Goal: Task Accomplishment & Management: Complete application form

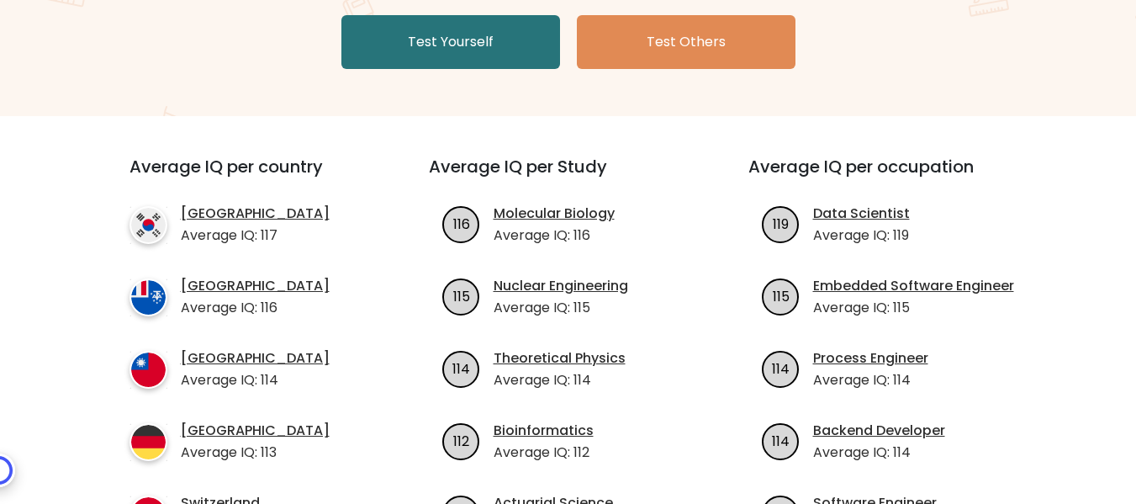
scroll to position [252, 0]
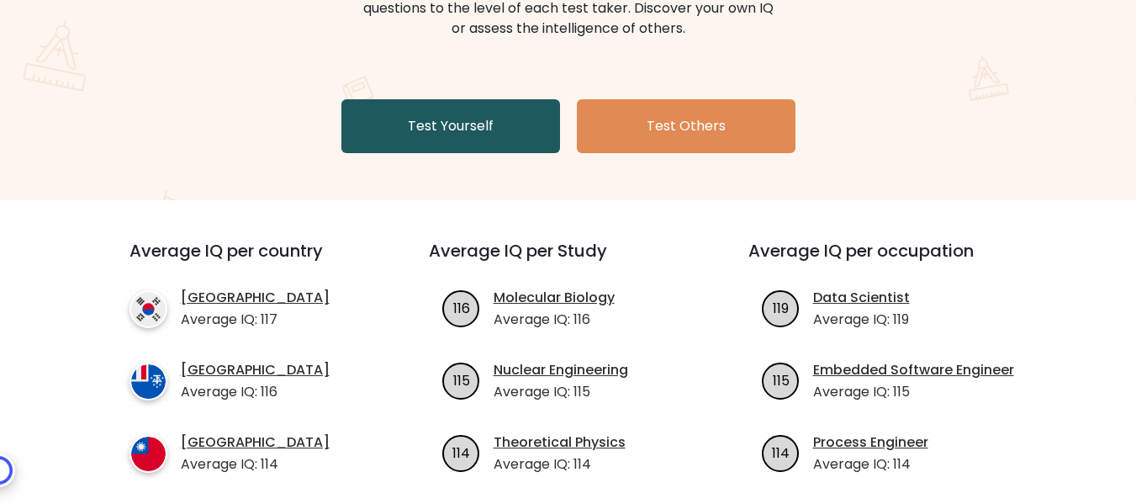
click at [464, 132] on link "Test Yourself" at bounding box center [450, 126] width 219 height 54
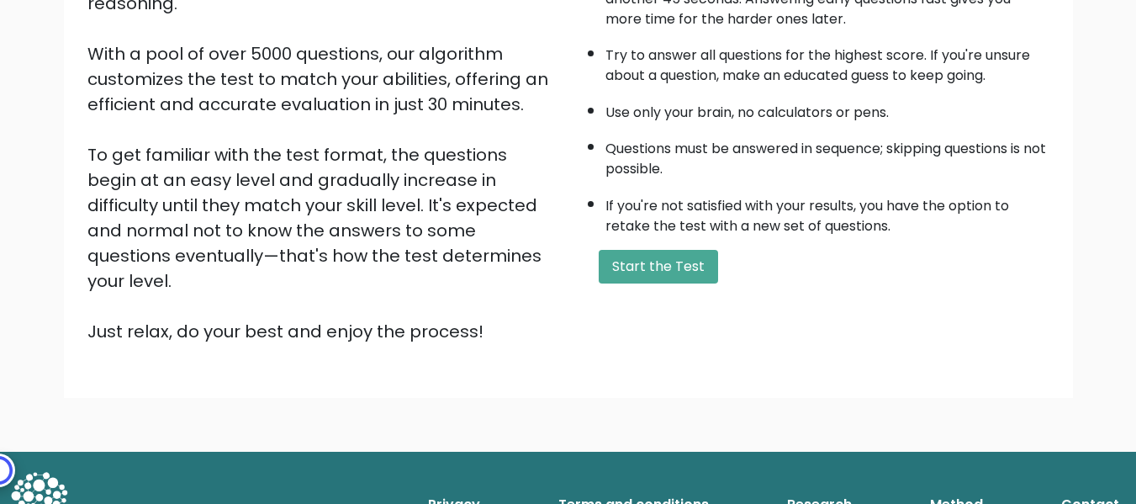
scroll to position [98, 0]
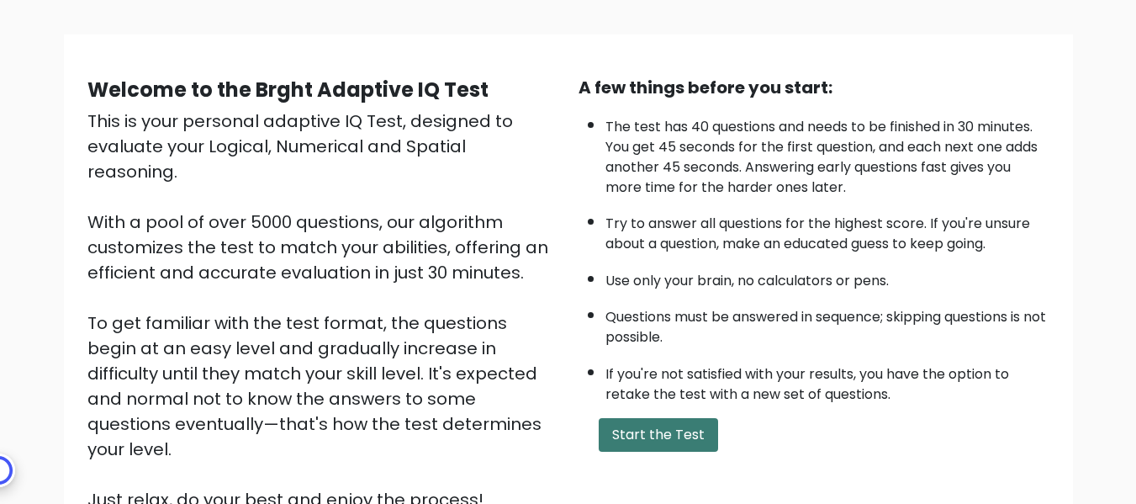
click at [678, 428] on button "Start the Test" at bounding box center [658, 435] width 119 height 34
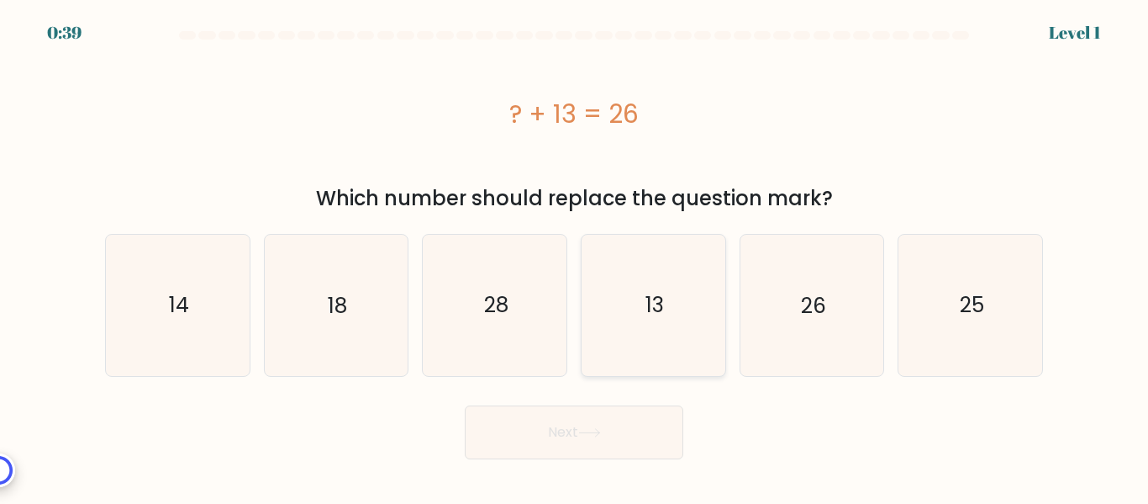
click at [619, 323] on icon "13" at bounding box center [653, 305] width 140 height 140
click at [575, 256] on input "d. 13" at bounding box center [574, 254] width 1 height 4
radio input "true"
click at [560, 430] on button "Next" at bounding box center [574, 432] width 219 height 54
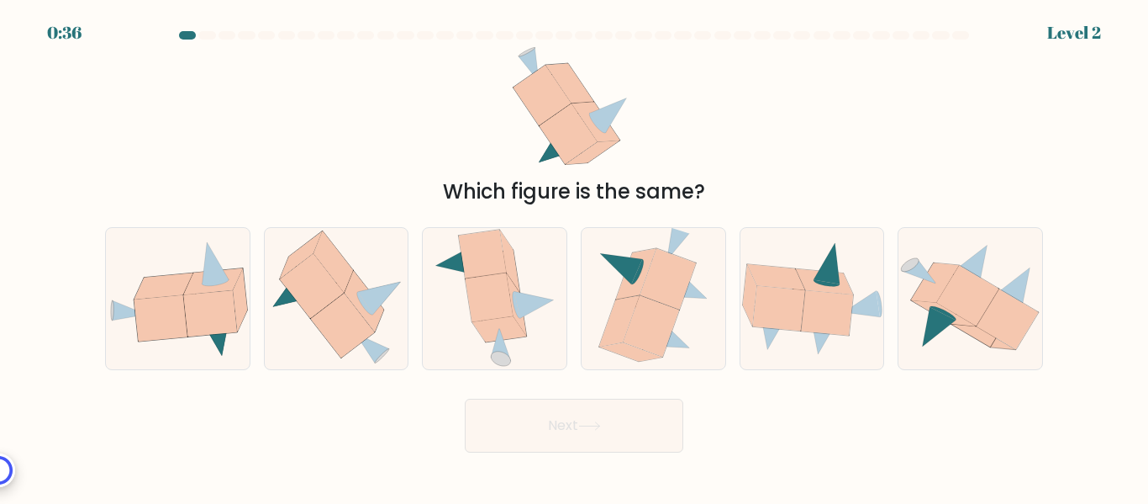
click at [561, 430] on button "Next" at bounding box center [574, 425] width 219 height 54
click at [176, 318] on icon at bounding box center [160, 318] width 53 height 46
click at [574, 256] on input "a." at bounding box center [574, 254] width 1 height 4
radio input "true"
click at [541, 434] on button "Next" at bounding box center [574, 425] width 219 height 54
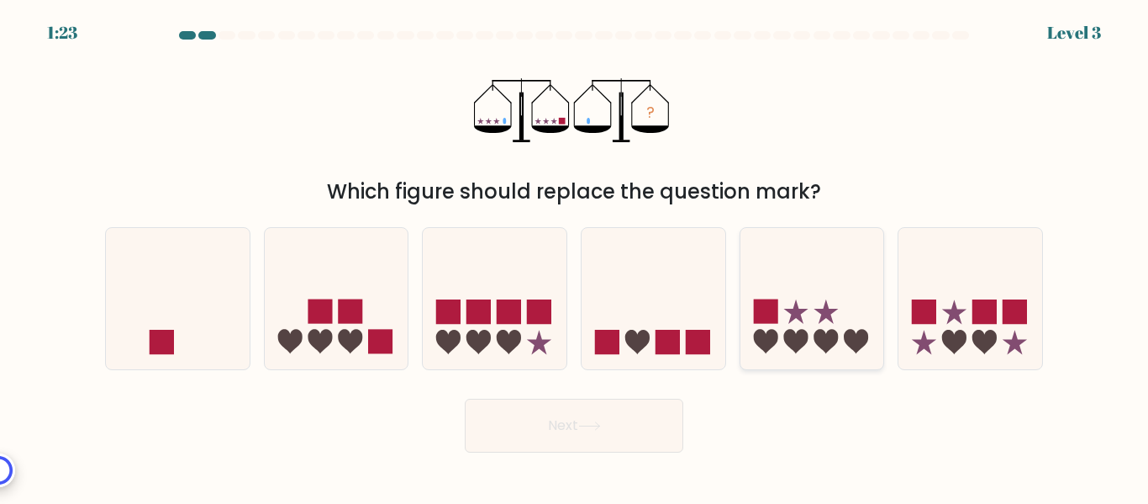
click at [794, 327] on icon at bounding box center [813, 298] width 144 height 119
click at [575, 256] on input "e." at bounding box center [574, 254] width 1 height 4
radio input "true"
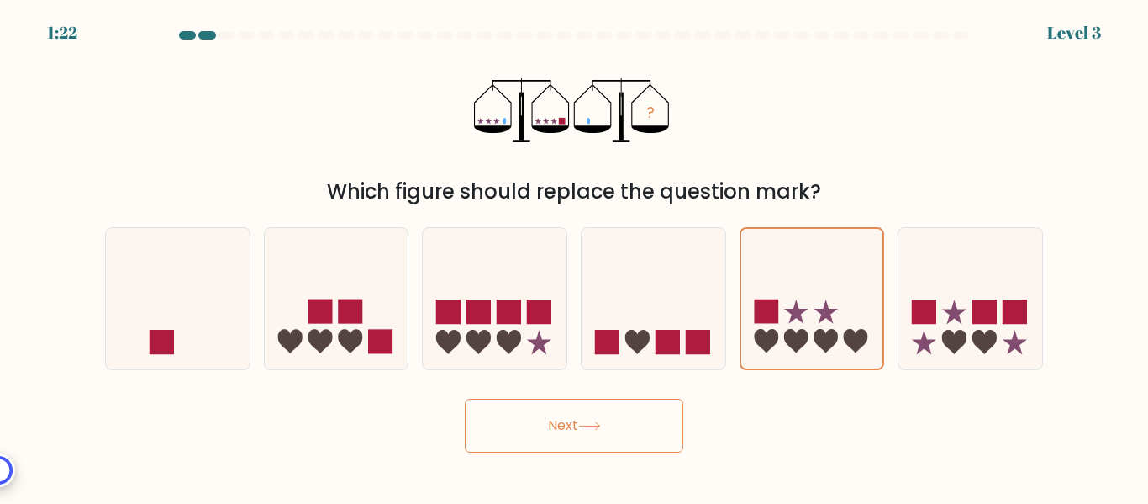
click at [576, 419] on button "Next" at bounding box center [574, 425] width 219 height 54
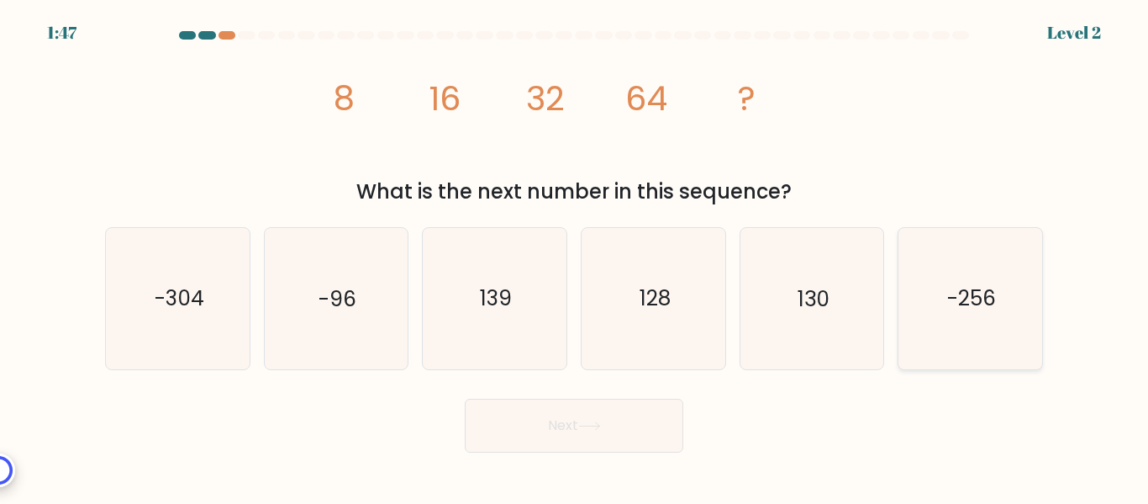
click at [975, 324] on icon "-256" at bounding box center [970, 298] width 140 height 140
click at [575, 256] on input "f. -256" at bounding box center [574, 254] width 1 height 4
radio input "true"
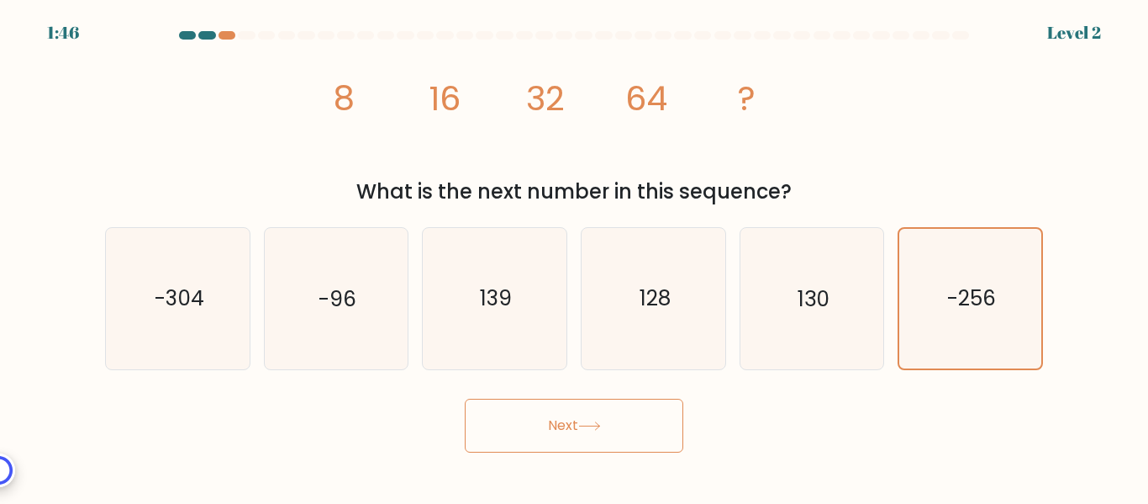
click at [620, 418] on button "Next" at bounding box center [574, 425] width 219 height 54
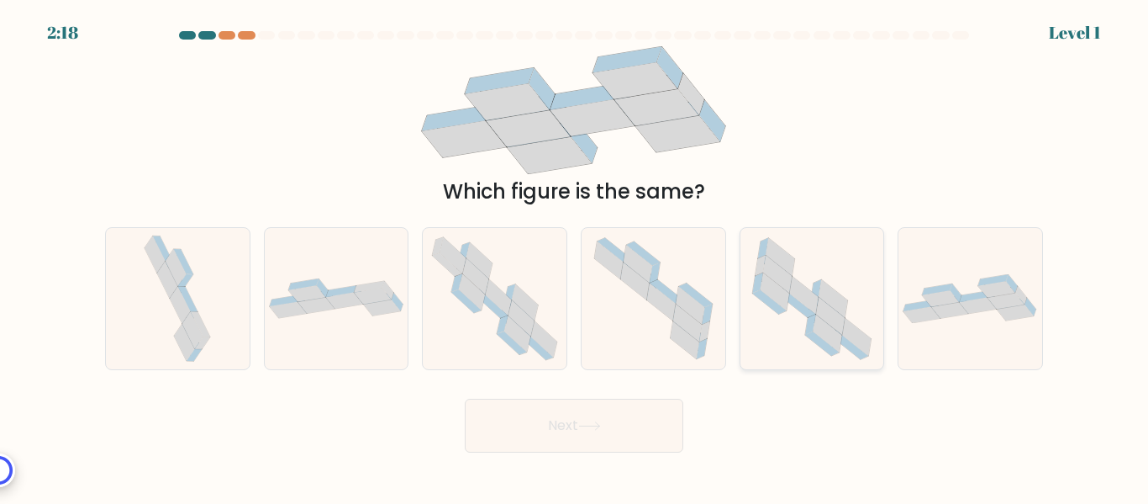
click at [783, 313] on icon at bounding box center [811, 298] width 140 height 140
click at [575, 256] on input "e." at bounding box center [574, 254] width 1 height 4
radio input "true"
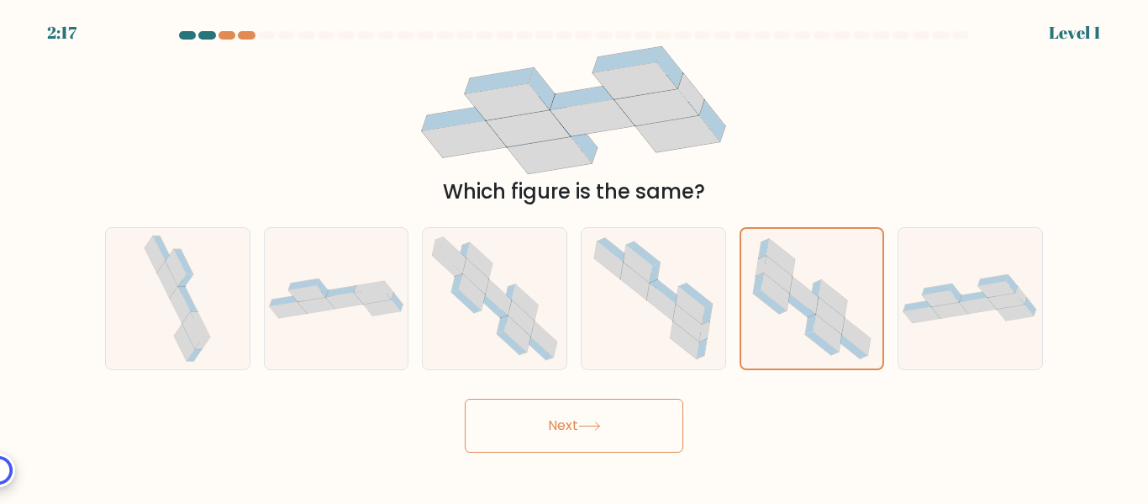
click at [601, 430] on icon at bounding box center [589, 425] width 23 height 9
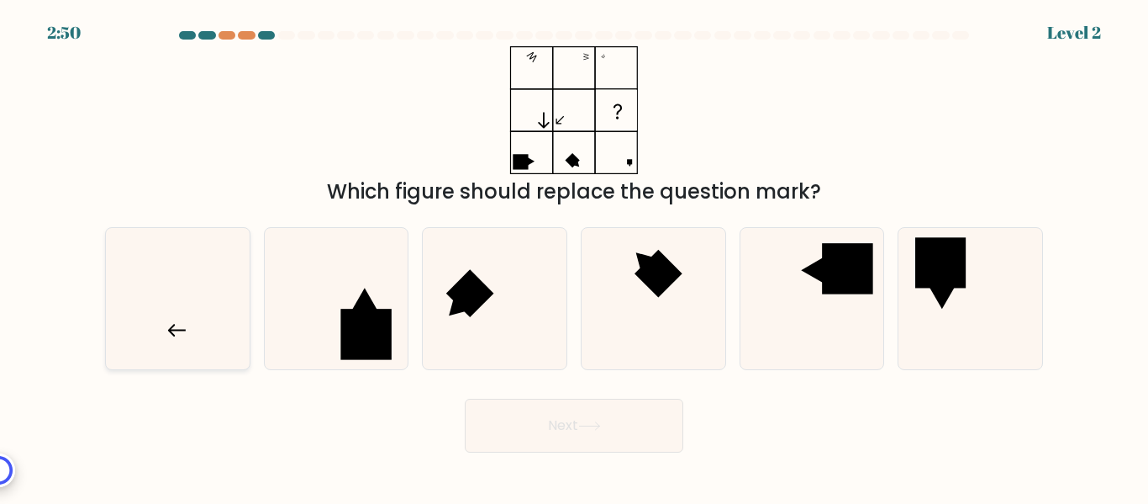
click at [201, 335] on icon at bounding box center [178, 298] width 140 height 140
click at [574, 256] on input "a." at bounding box center [574, 254] width 1 height 4
radio input "true"
click at [629, 430] on button "Next" at bounding box center [574, 425] width 219 height 54
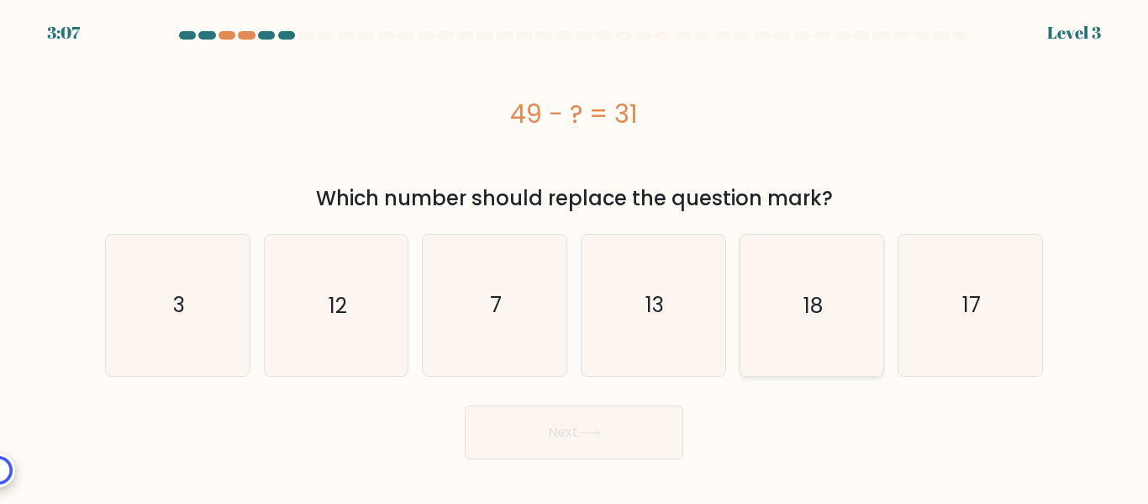
click at [825, 330] on icon "18" at bounding box center [811, 305] width 140 height 140
click at [575, 256] on input "e. 18" at bounding box center [574, 254] width 1 height 4
radio input "true"
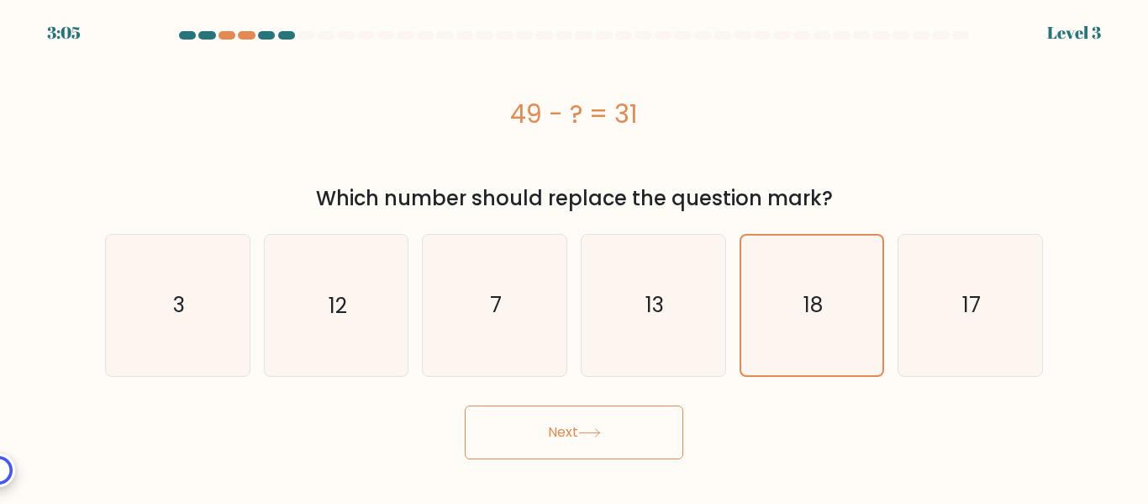
click at [555, 423] on button "Next" at bounding box center [574, 432] width 219 height 54
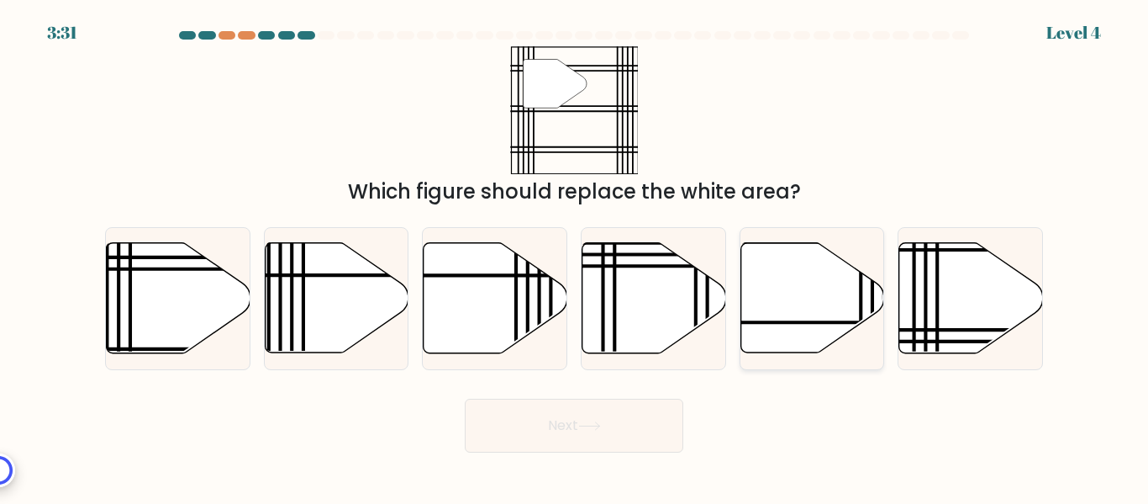
click at [778, 301] on icon at bounding box center [813, 298] width 144 height 110
click at [575, 256] on input "e." at bounding box center [574, 254] width 1 height 4
radio input "true"
click at [572, 446] on button "Next" at bounding box center [574, 425] width 219 height 54
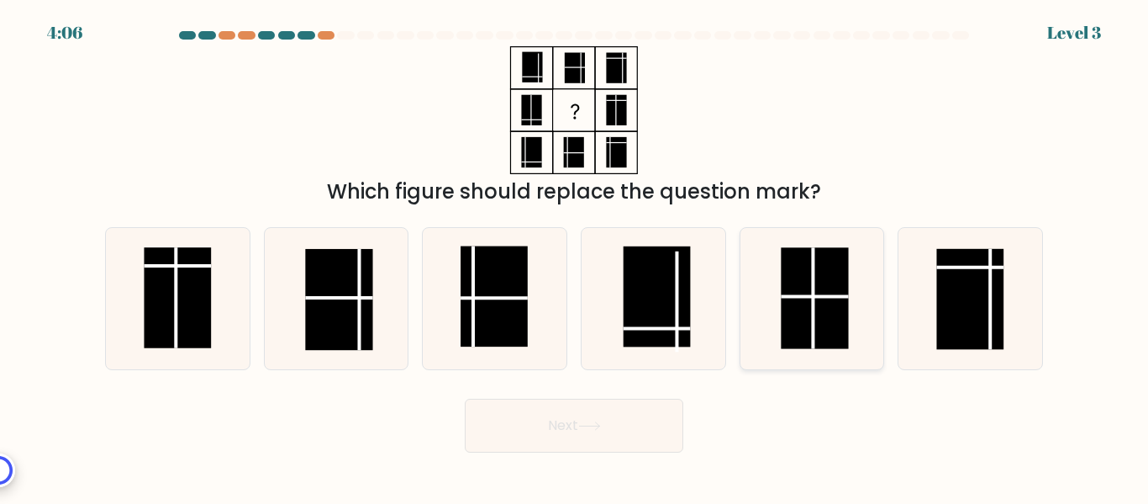
click at [811, 278] on rect at bounding box center [814, 298] width 67 height 101
click at [575, 256] on input "e." at bounding box center [574, 254] width 1 height 4
radio input "true"
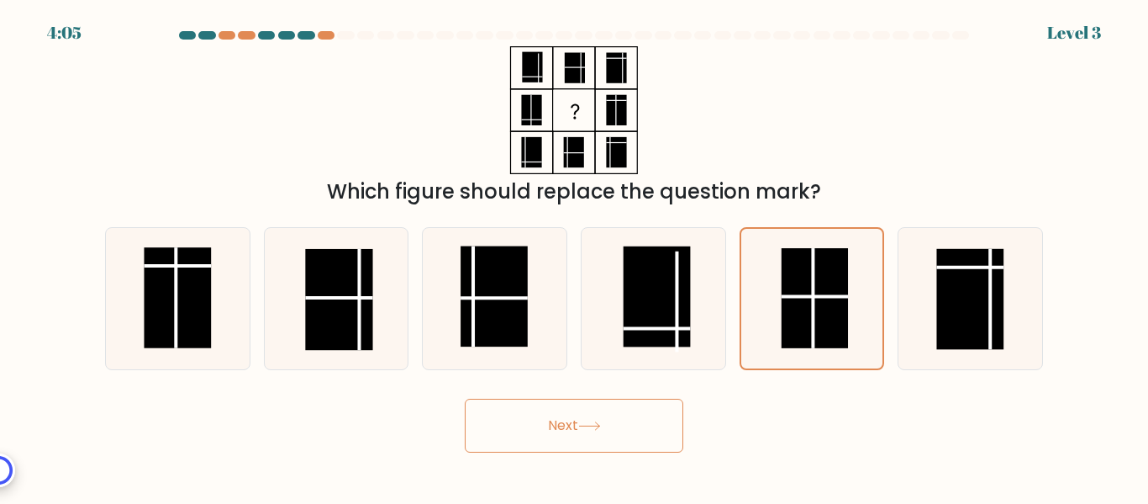
click at [591, 430] on button "Next" at bounding box center [574, 425] width 219 height 54
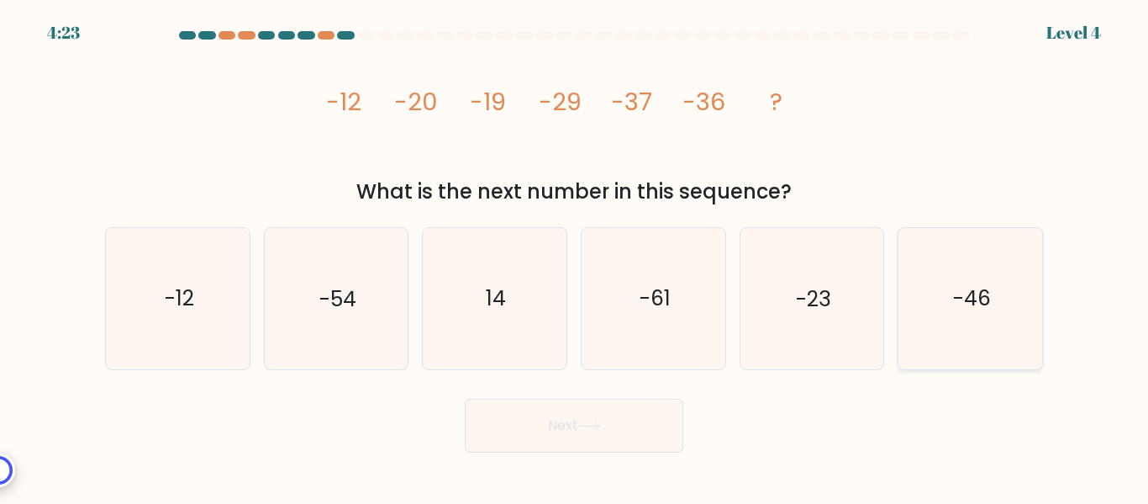
click at [971, 319] on icon "-46" at bounding box center [970, 298] width 140 height 140
click at [575, 256] on input "f. -46" at bounding box center [574, 254] width 1 height 4
radio input "true"
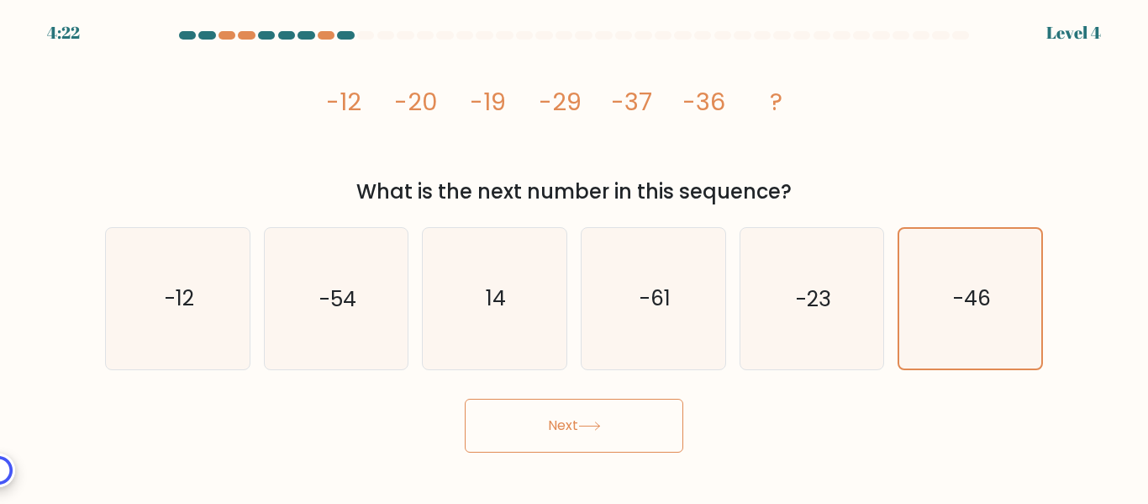
click at [562, 440] on button "Next" at bounding box center [574, 425] width 219 height 54
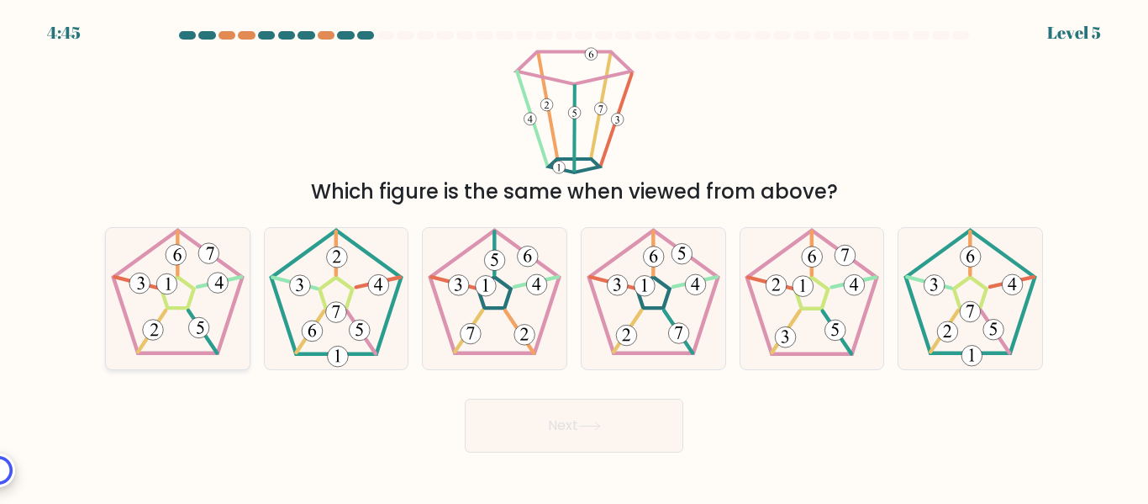
click at [160, 322] on 271 at bounding box center [152, 331] width 28 height 41
click at [574, 256] on input "a." at bounding box center [574, 254] width 1 height 4
radio input "true"
click at [607, 419] on button "Next" at bounding box center [574, 425] width 219 height 54
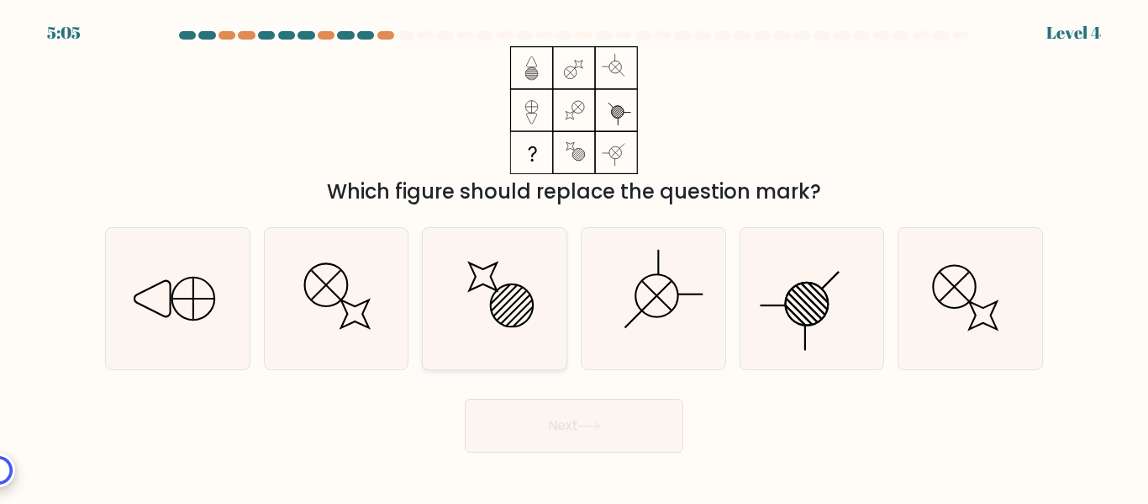
click at [474, 337] on icon at bounding box center [495, 298] width 140 height 140
click at [574, 256] on input "c." at bounding box center [574, 254] width 1 height 4
radio input "true"
click at [529, 435] on button "Next" at bounding box center [574, 425] width 219 height 54
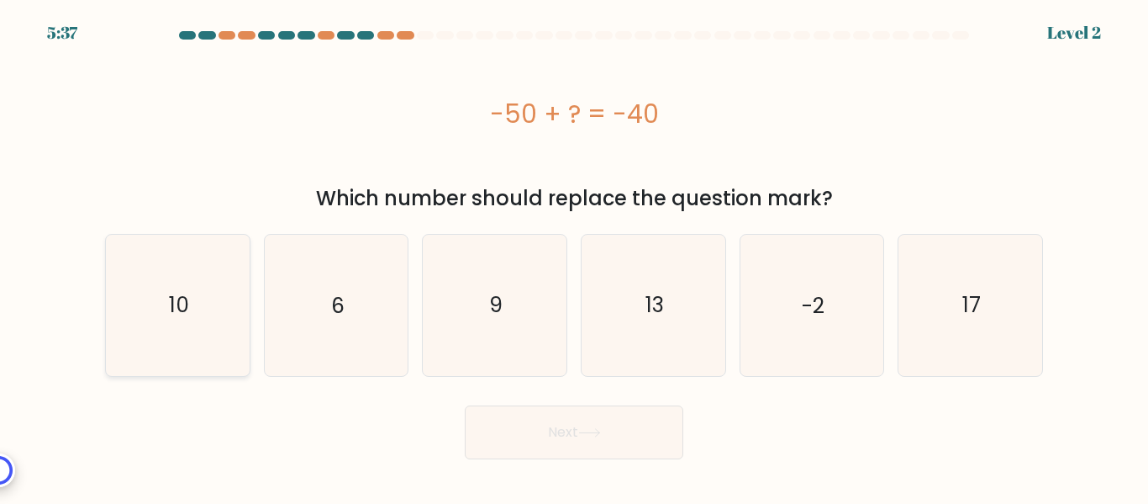
click at [200, 341] on icon "10" at bounding box center [178, 305] width 140 height 140
click at [574, 256] on input "a. 10" at bounding box center [574, 254] width 1 height 4
radio input "true"
click at [620, 445] on button "Next" at bounding box center [574, 432] width 219 height 54
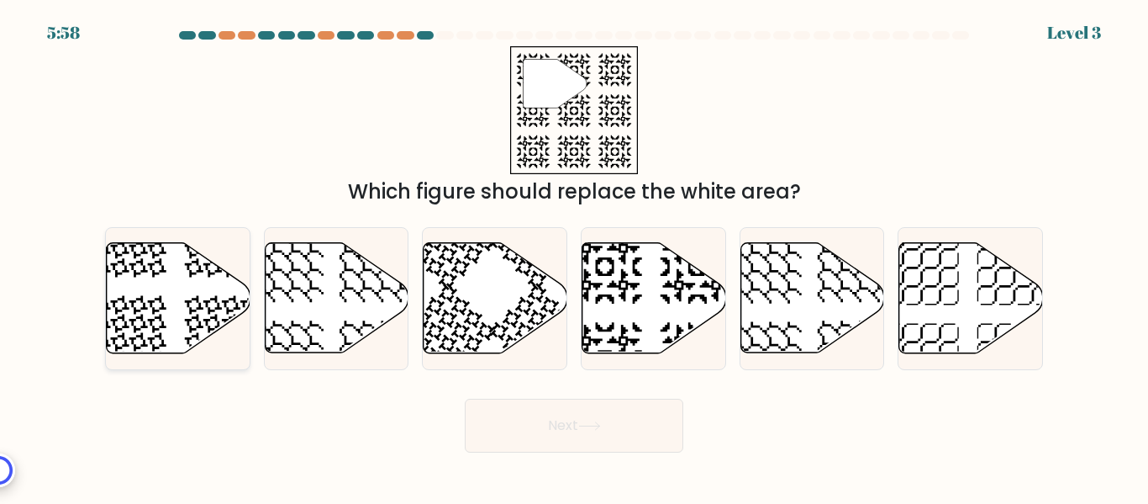
click at [170, 308] on icon at bounding box center [179, 298] width 144 height 110
click at [574, 256] on input "a." at bounding box center [574, 254] width 1 height 4
radio input "true"
click at [614, 432] on button "Next" at bounding box center [574, 425] width 219 height 54
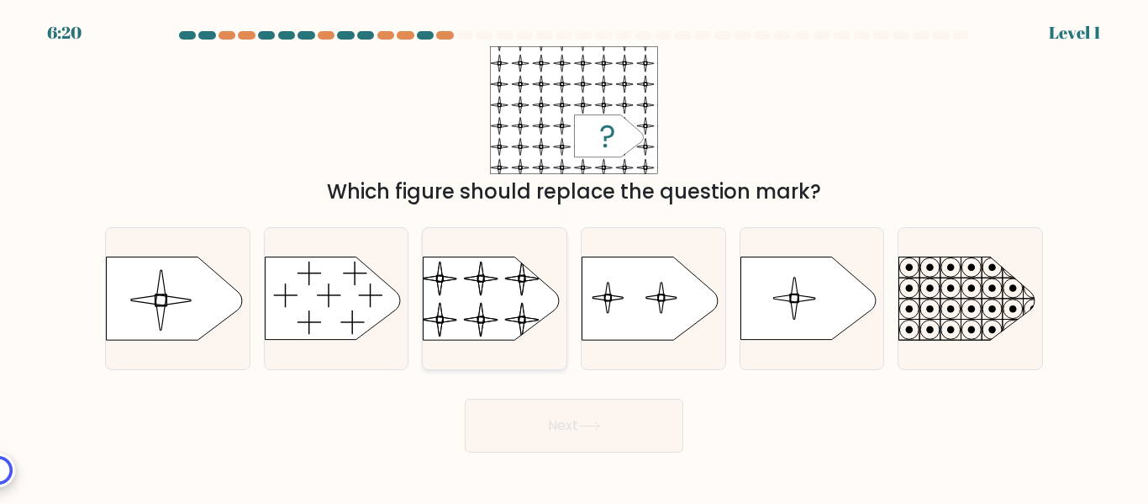
click at [488, 303] on rect at bounding box center [422, 248] width 329 height 250
click at [574, 256] on input "c." at bounding box center [574, 254] width 1 height 4
radio input "true"
click at [579, 414] on button "Next" at bounding box center [574, 425] width 219 height 54
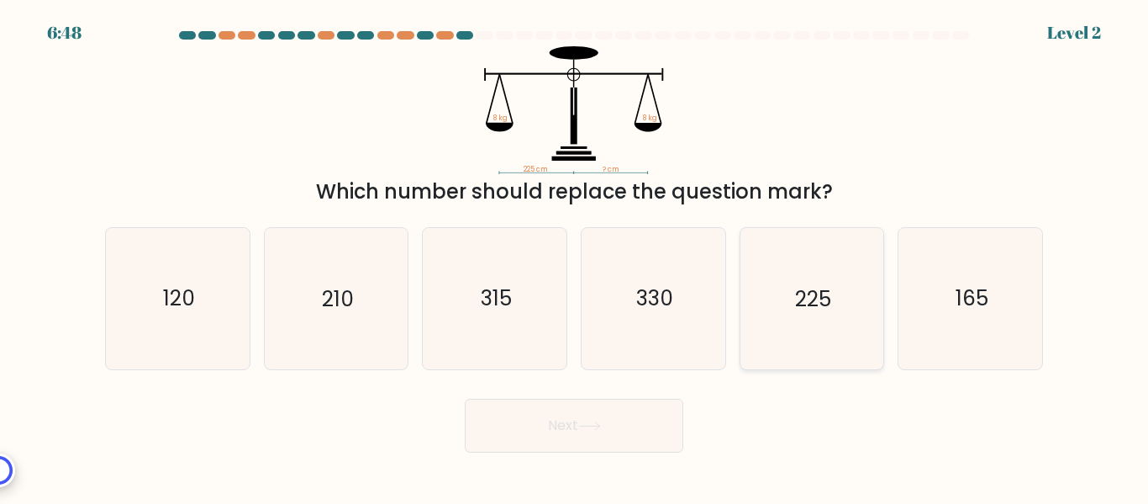
click at [791, 309] on icon "225" at bounding box center [811, 298] width 140 height 140
click at [575, 256] on input "e. 225" at bounding box center [574, 254] width 1 height 4
radio input "true"
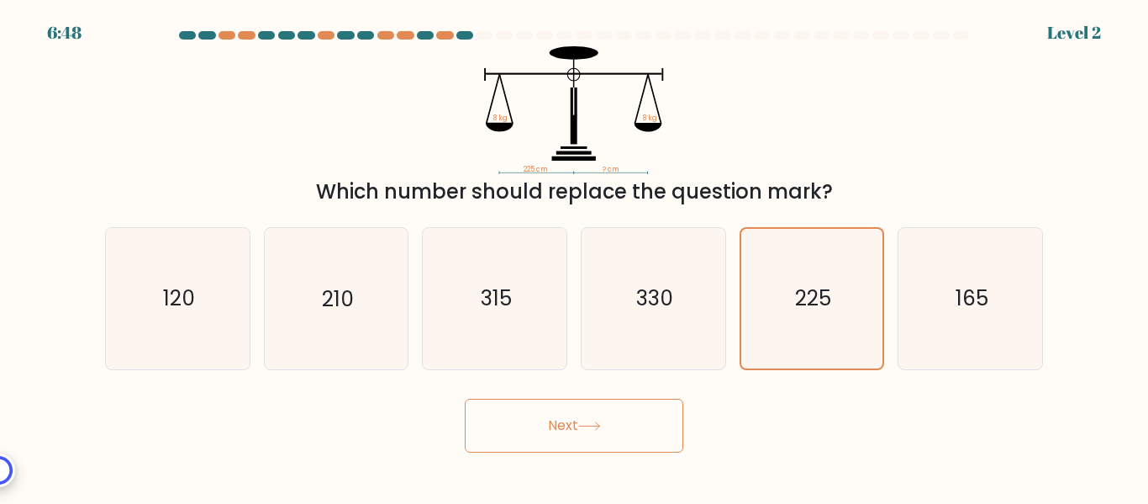
click at [526, 430] on button "Next" at bounding box center [574, 425] width 219 height 54
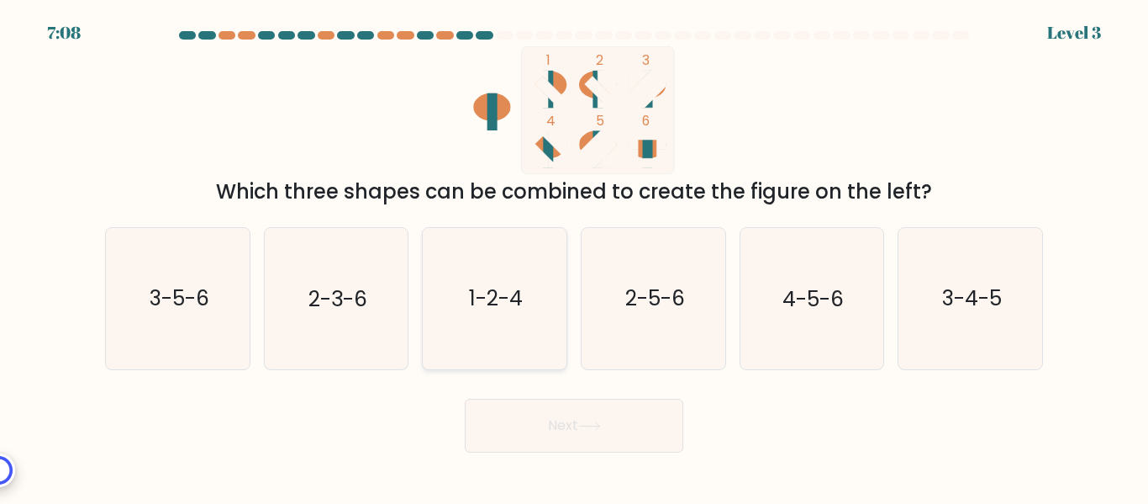
click at [477, 307] on text "1-2-4" at bounding box center [496, 298] width 54 height 29
click at [574, 256] on input "c. 1-2-4" at bounding box center [574, 254] width 1 height 4
radio input "true"
click at [546, 441] on button "Next" at bounding box center [574, 425] width 219 height 54
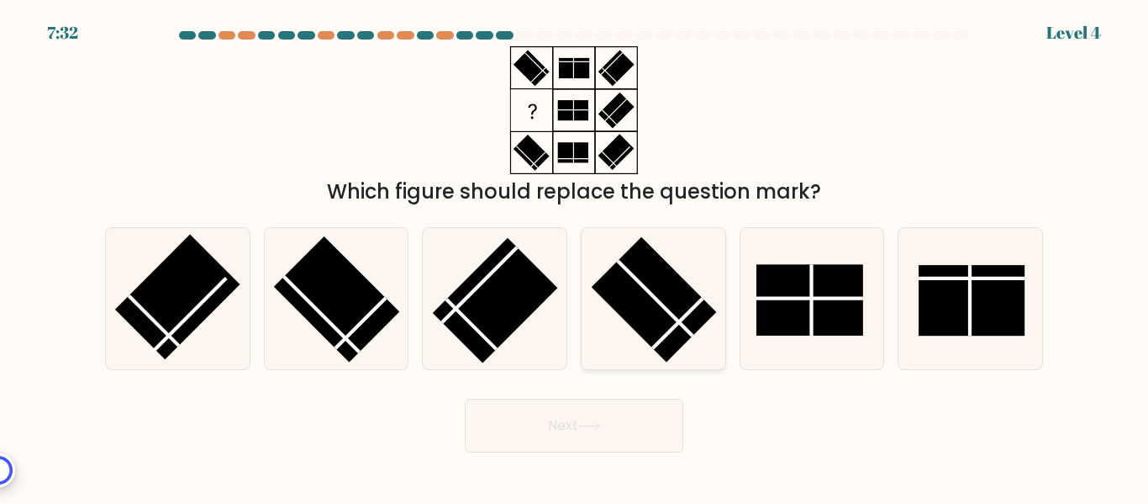
click at [645, 319] on rect at bounding box center [653, 299] width 125 height 125
click at [575, 256] on input "d." at bounding box center [574, 254] width 1 height 4
radio input "true"
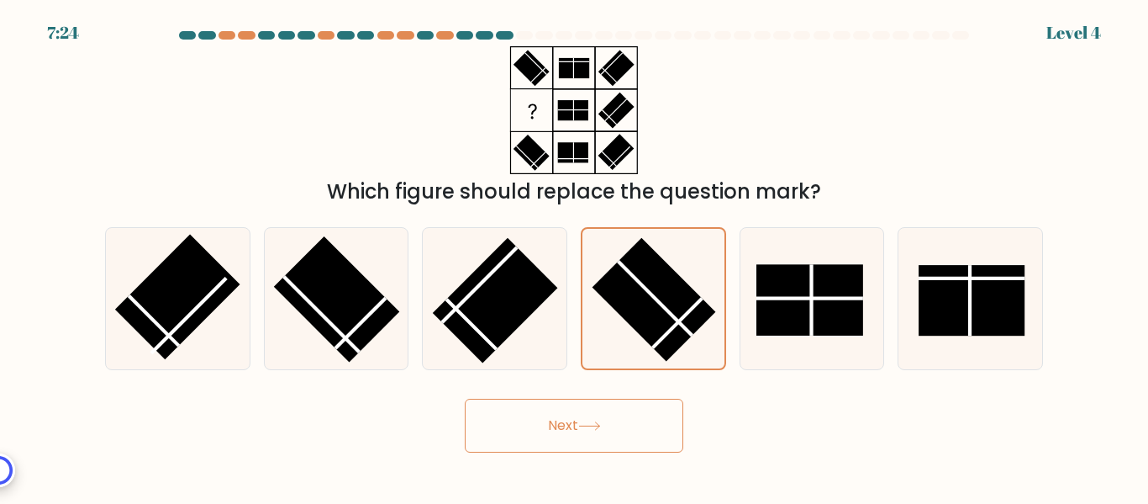
click at [567, 440] on button "Next" at bounding box center [574, 425] width 219 height 54
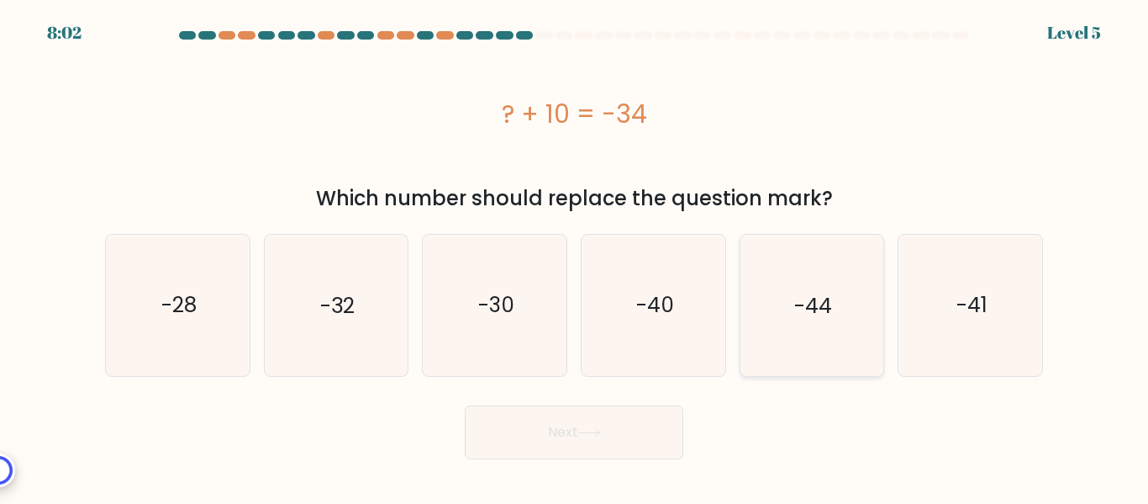
click at [836, 317] on icon "-44" at bounding box center [811, 305] width 140 height 140
click at [575, 256] on input "e. -44" at bounding box center [574, 254] width 1 height 4
radio input "true"
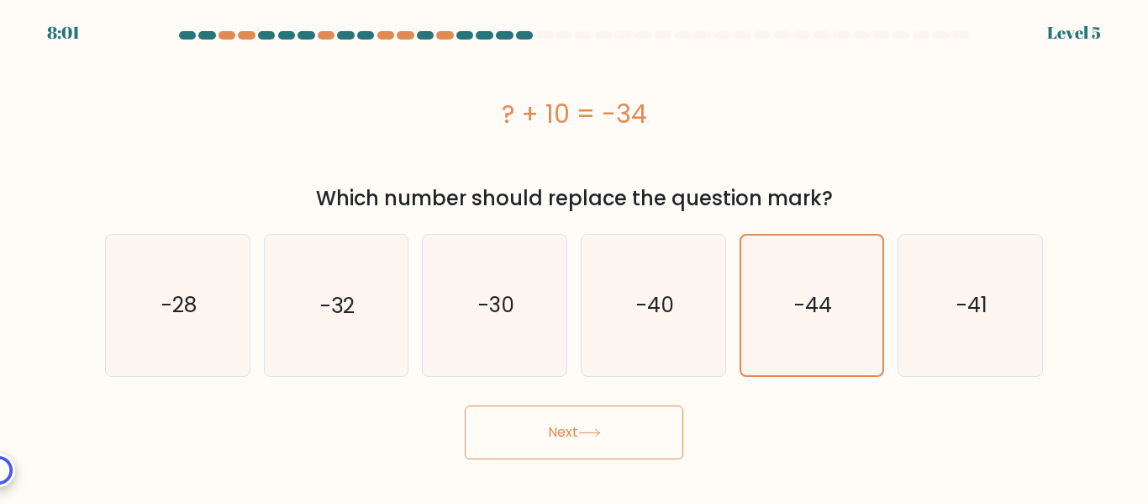
click at [587, 430] on icon at bounding box center [589, 432] width 23 height 9
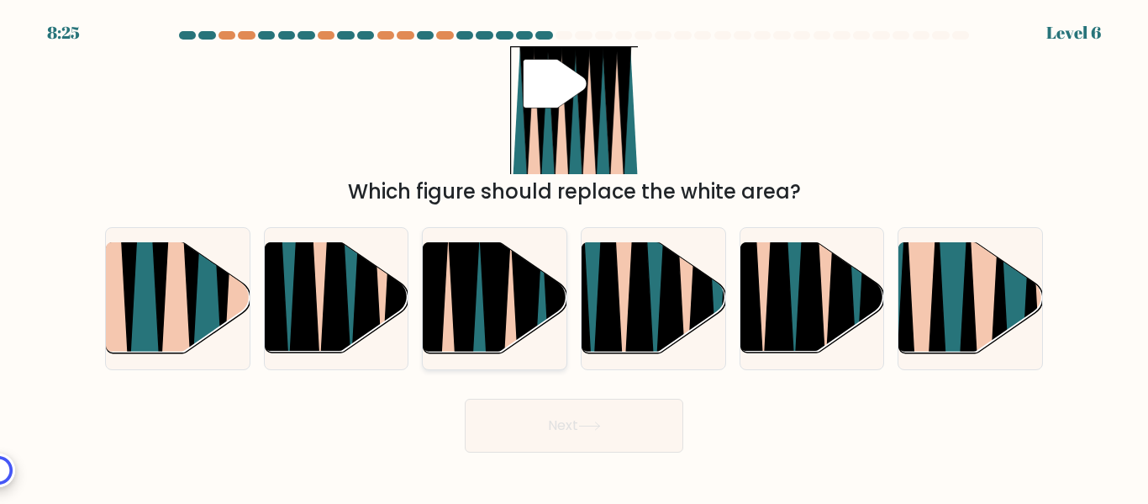
click at [444, 287] on icon at bounding box center [433, 358] width 33 height 287
click at [574, 256] on input "c." at bounding box center [574, 254] width 1 height 4
radio input "true"
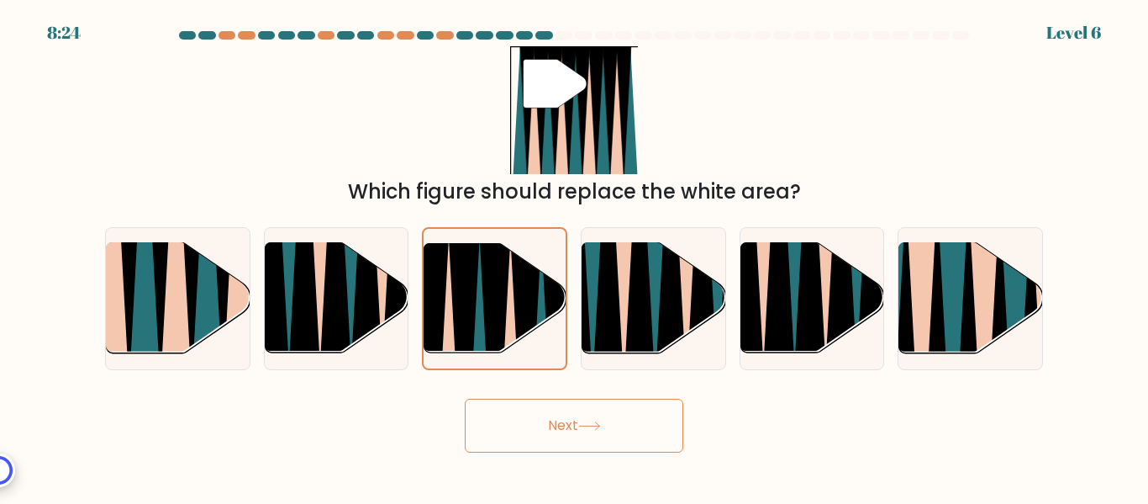
click at [574, 431] on button "Next" at bounding box center [574, 425] width 219 height 54
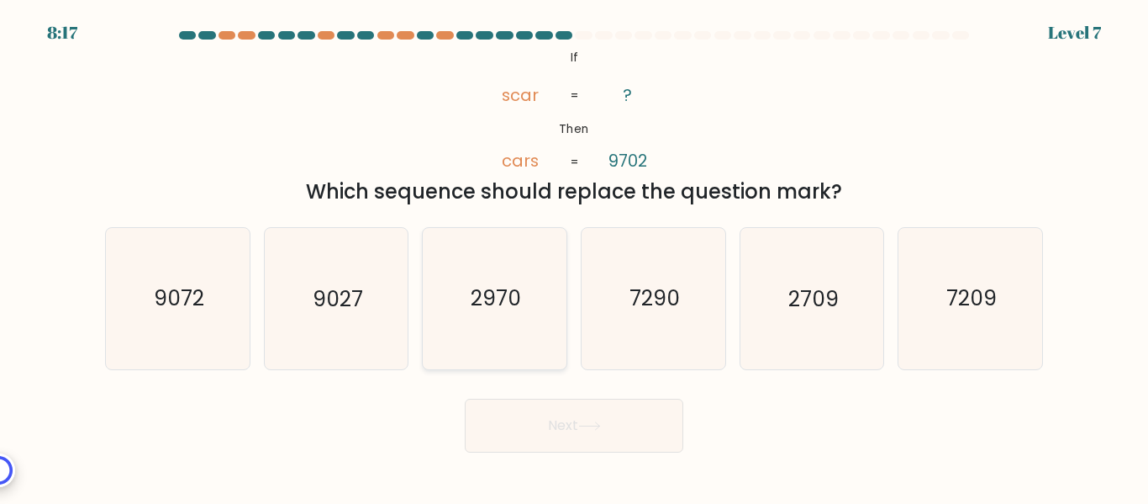
click at [515, 310] on text "2970" at bounding box center [496, 298] width 50 height 29
click at [574, 256] on input "c. 2970" at bounding box center [574, 254] width 1 height 4
radio input "true"
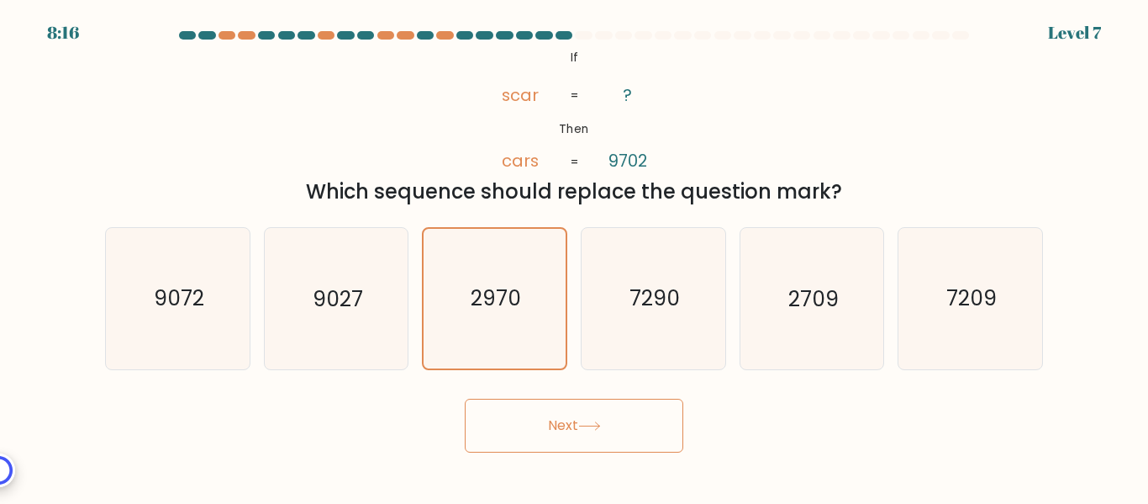
click at [548, 441] on button "Next" at bounding box center [574, 425] width 219 height 54
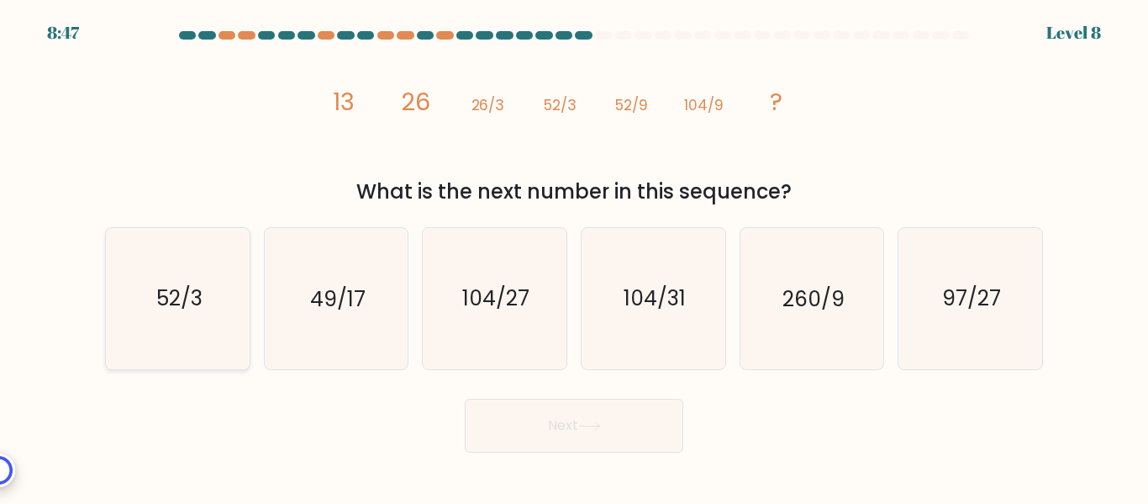
click at [198, 284] on text "52/3" at bounding box center [179, 298] width 46 height 29
click at [574, 256] on input "a. 52/3" at bounding box center [574, 254] width 1 height 4
radio input "true"
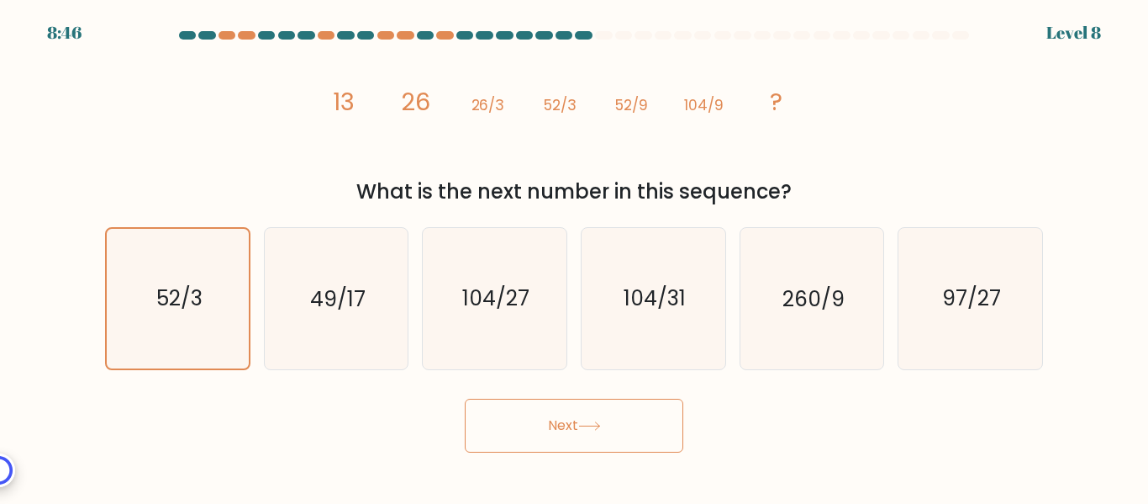
click at [553, 406] on button "Next" at bounding box center [574, 425] width 219 height 54
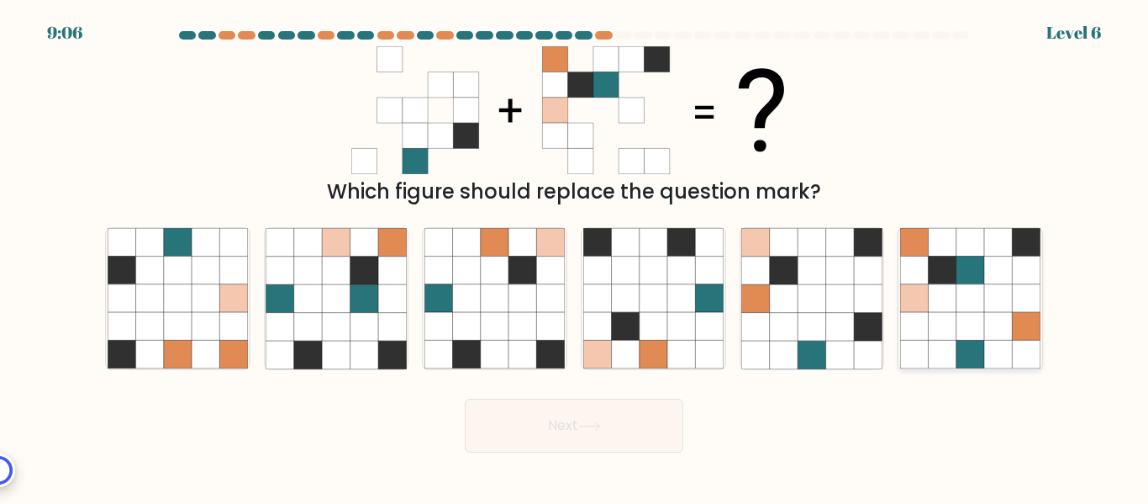
click at [946, 335] on icon at bounding box center [943, 327] width 28 height 28
click at [575, 256] on input "f." at bounding box center [574, 254] width 1 height 4
radio input "true"
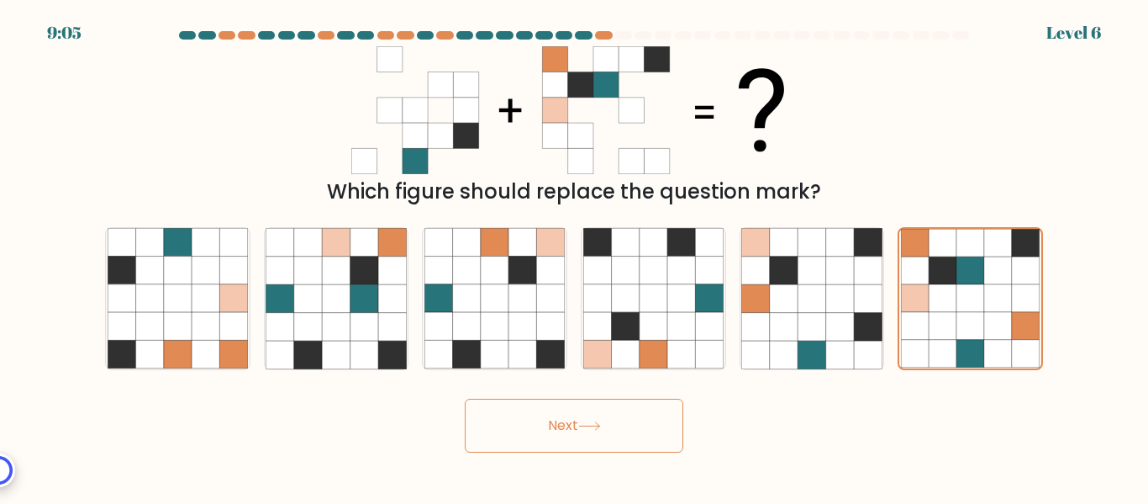
click at [632, 429] on button "Next" at bounding box center [574, 425] width 219 height 54
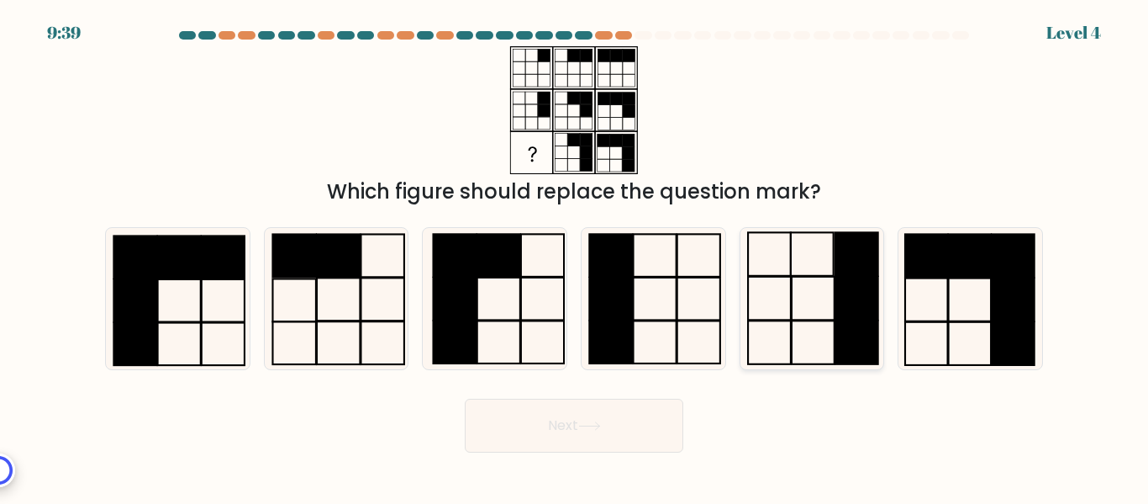
click at [826, 292] on icon at bounding box center [811, 298] width 140 height 140
click at [575, 256] on input "e." at bounding box center [574, 254] width 1 height 4
radio input "true"
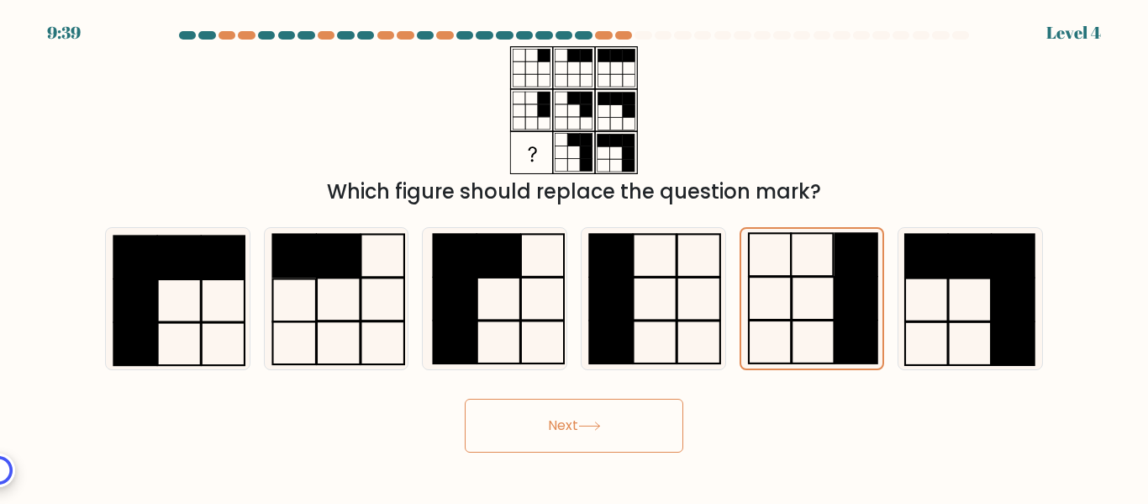
click at [620, 436] on button "Next" at bounding box center [574, 425] width 219 height 54
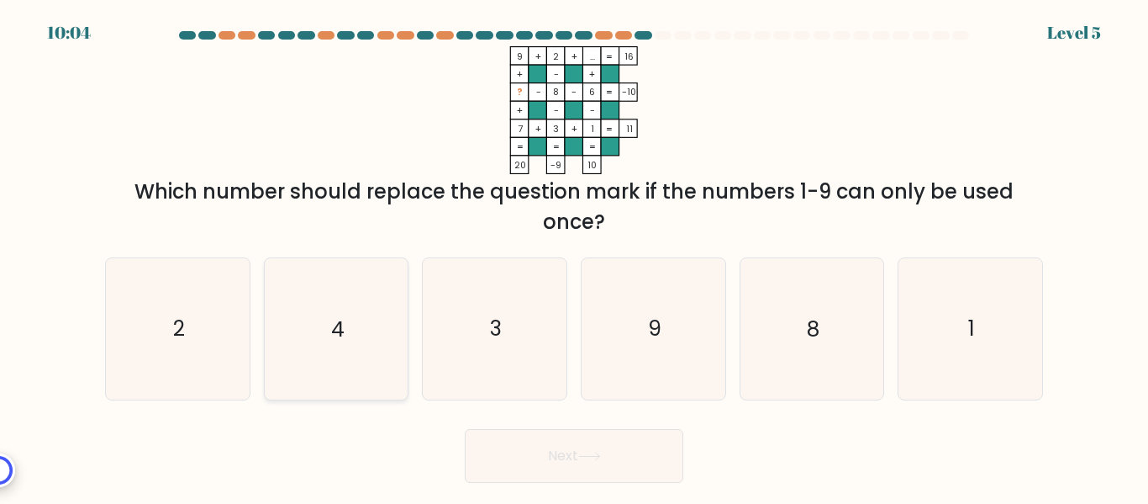
click at [355, 320] on icon "4" at bounding box center [336, 328] width 140 height 140
click at [574, 256] on input "b. 4" at bounding box center [574, 254] width 1 height 4
radio input "true"
click at [550, 438] on button "Next" at bounding box center [574, 456] width 219 height 54
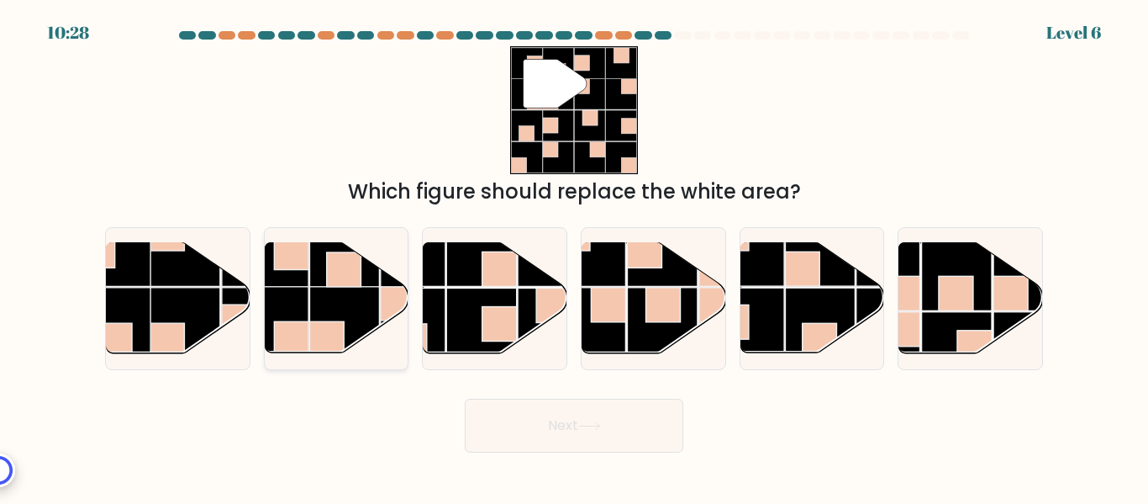
click at [334, 298] on rect at bounding box center [344, 322] width 70 height 70
click at [574, 256] on input "b." at bounding box center [574, 254] width 1 height 4
radio input "true"
click at [512, 417] on button "Next" at bounding box center [574, 425] width 219 height 54
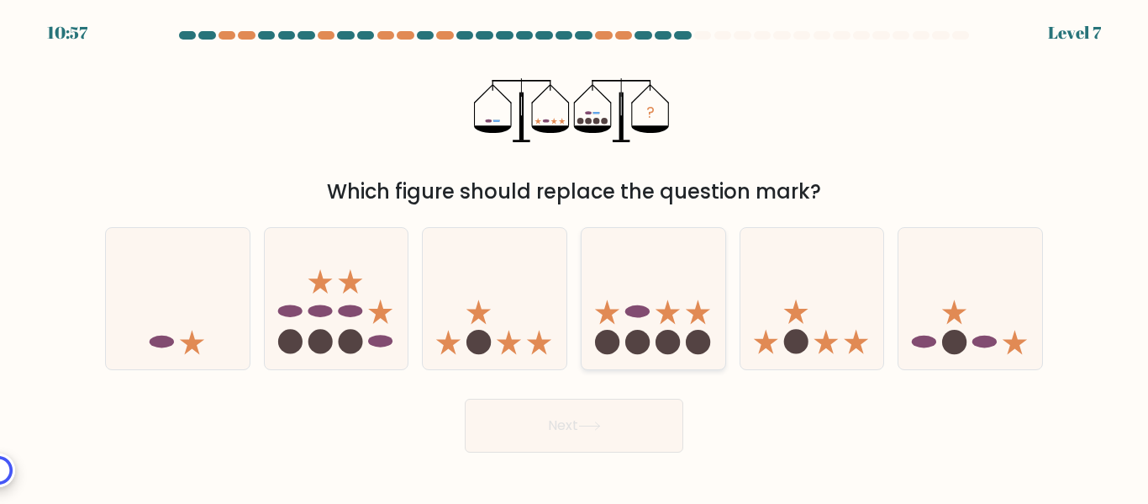
click at [651, 344] on icon at bounding box center [654, 298] width 144 height 119
click at [575, 256] on input "d." at bounding box center [574, 254] width 1 height 4
radio input "true"
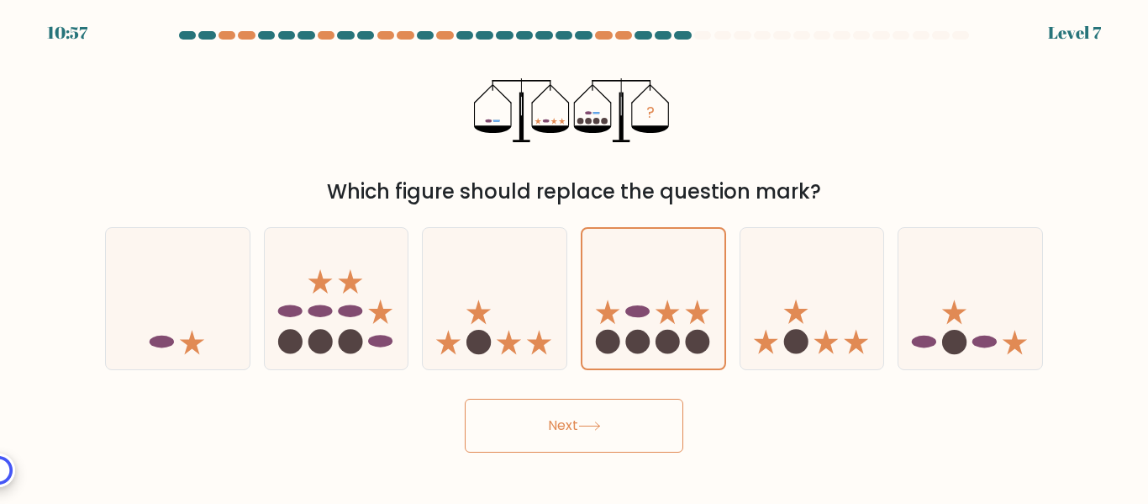
click at [609, 409] on button "Next" at bounding box center [574, 425] width 219 height 54
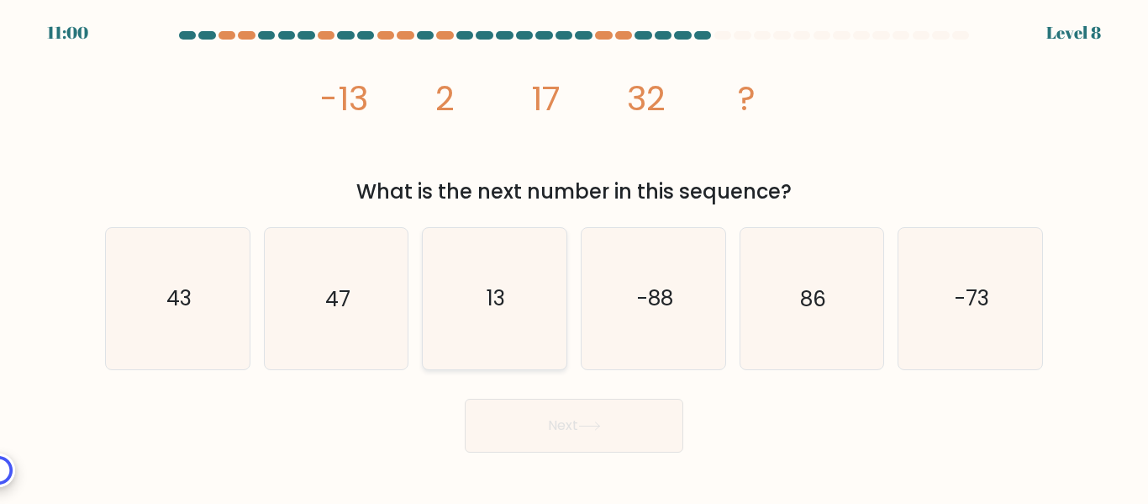
click at [488, 313] on text "13" at bounding box center [496, 298] width 18 height 29
click at [574, 256] on input "c. 13" at bounding box center [574, 254] width 1 height 4
radio input "true"
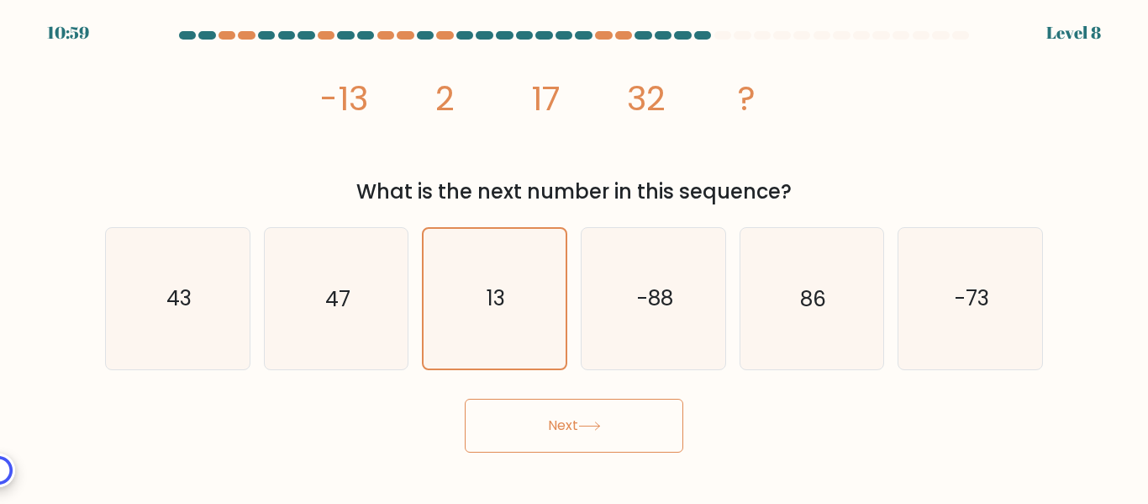
click at [573, 420] on button "Next" at bounding box center [574, 425] width 219 height 54
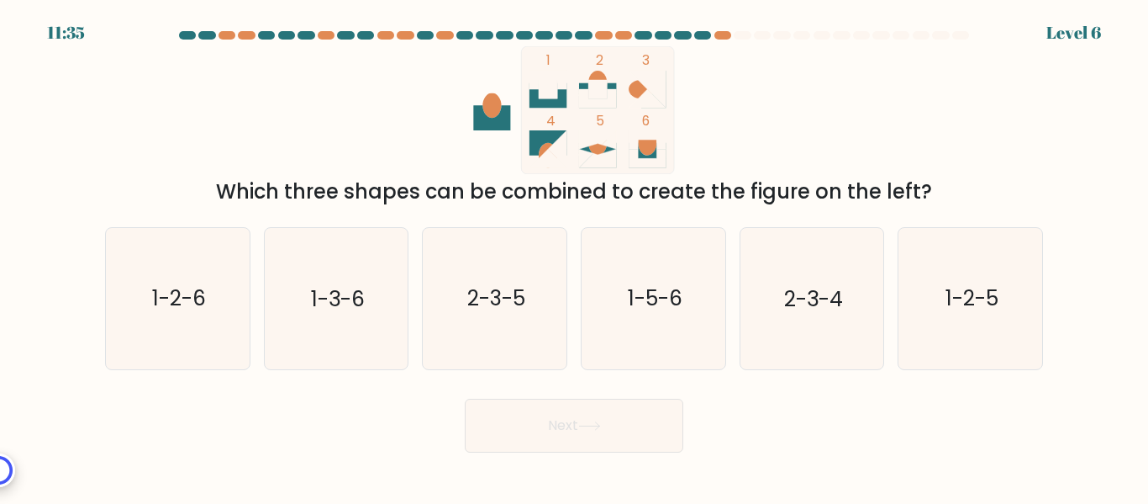
click at [798, 431] on div "Next" at bounding box center [574, 421] width 958 height 62
click at [196, 334] on icon "1-2-6" at bounding box center [178, 298] width 140 height 140
click at [574, 256] on input "a. 1-2-6" at bounding box center [574, 254] width 1 height 4
radio input "true"
click at [486, 414] on button "Next" at bounding box center [574, 425] width 219 height 54
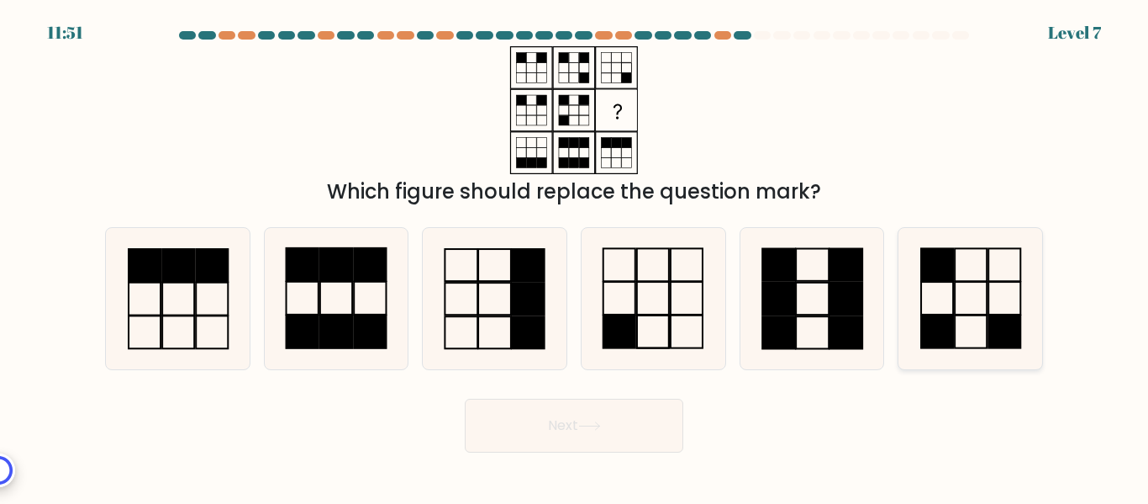
click at [970, 328] on icon at bounding box center [970, 298] width 140 height 140
click at [575, 256] on input "f." at bounding box center [574, 254] width 1 height 4
radio input "true"
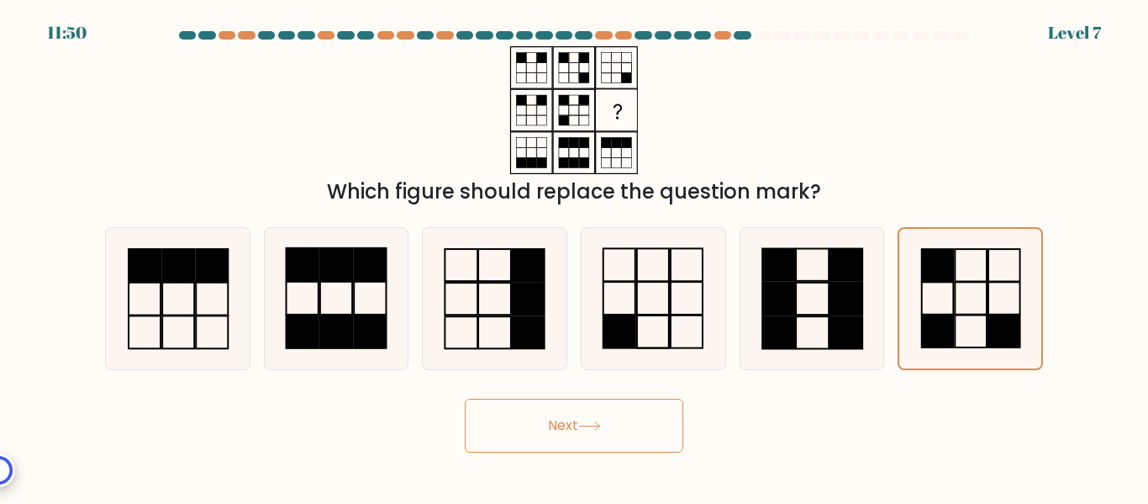
click at [641, 410] on button "Next" at bounding box center [574, 425] width 219 height 54
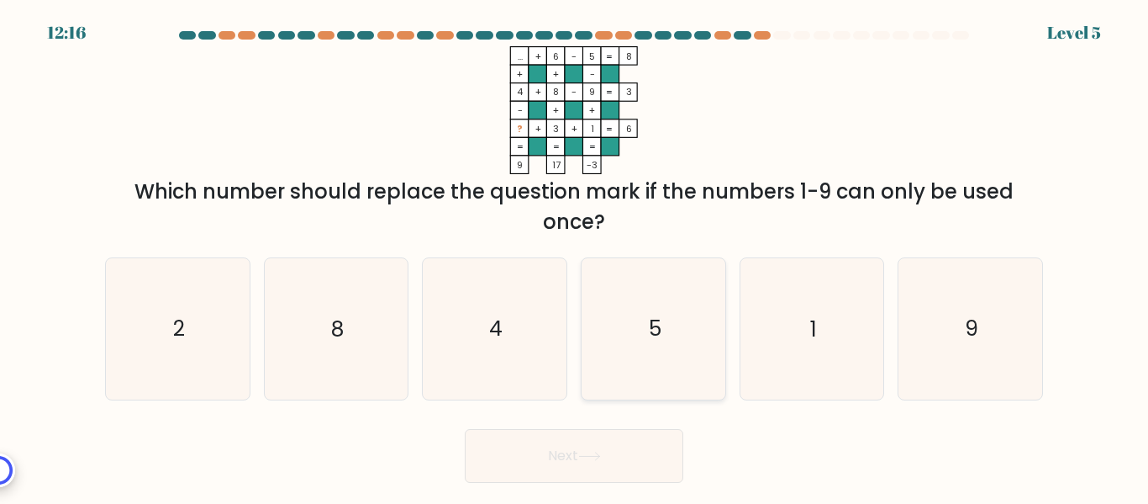
click at [672, 339] on icon "5" at bounding box center [653, 328] width 140 height 140
click at [575, 256] on input "d. 5" at bounding box center [574, 254] width 1 height 4
radio input "true"
click at [555, 465] on button "Next" at bounding box center [574, 456] width 219 height 54
click at [569, 452] on button "Next" at bounding box center [574, 456] width 219 height 54
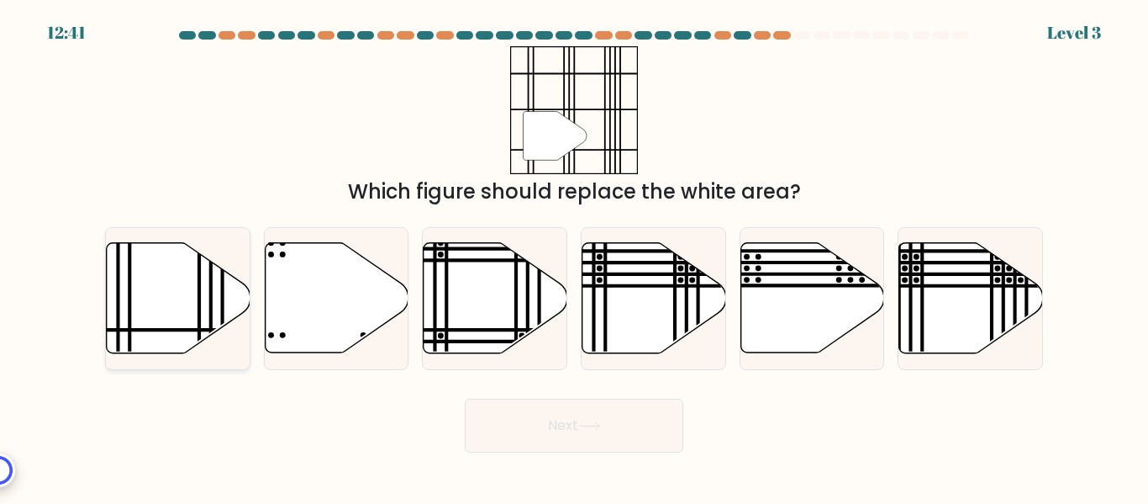
click at [193, 284] on icon at bounding box center [179, 298] width 144 height 110
click at [574, 256] on input "a." at bounding box center [574, 254] width 1 height 4
radio input "true"
click at [562, 436] on button "Next" at bounding box center [574, 425] width 219 height 54
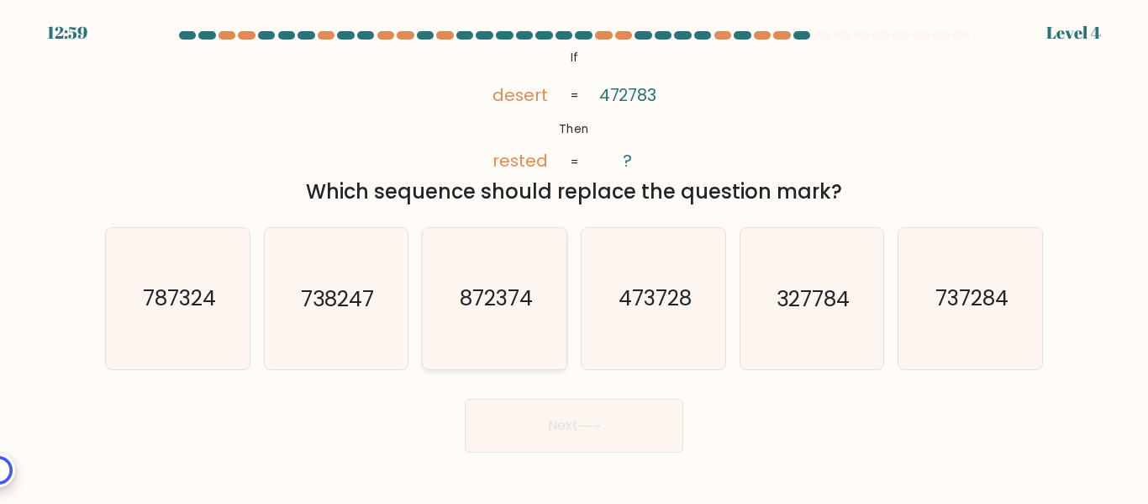
click at [474, 330] on icon "872374" at bounding box center [495, 298] width 140 height 140
click at [574, 256] on input "c. 872374" at bounding box center [574, 254] width 1 height 4
radio input "true"
click at [538, 432] on button "Next" at bounding box center [574, 425] width 219 height 54
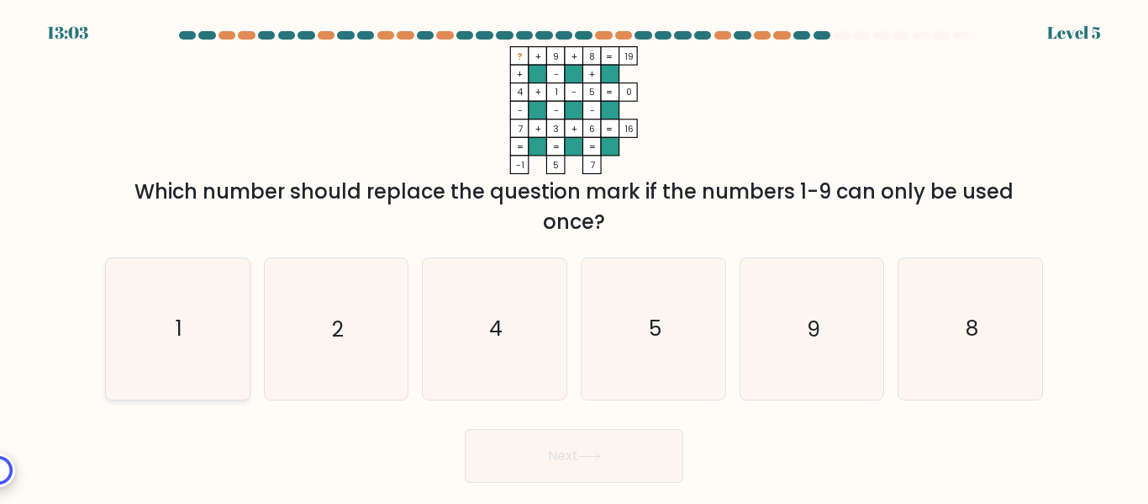
click at [190, 314] on icon "1" at bounding box center [178, 328] width 140 height 140
click at [574, 256] on input "a. 1" at bounding box center [574, 254] width 1 height 4
radio input "true"
click at [606, 444] on button "Next" at bounding box center [574, 456] width 219 height 54
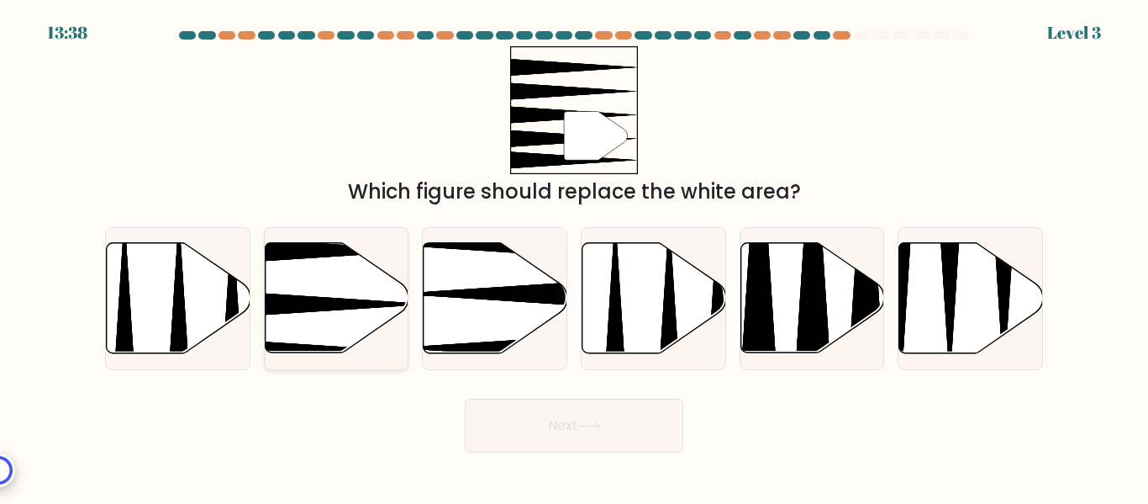
click at [336, 326] on icon at bounding box center [337, 298] width 144 height 110
click at [574, 256] on input "b." at bounding box center [574, 254] width 1 height 4
radio input "true"
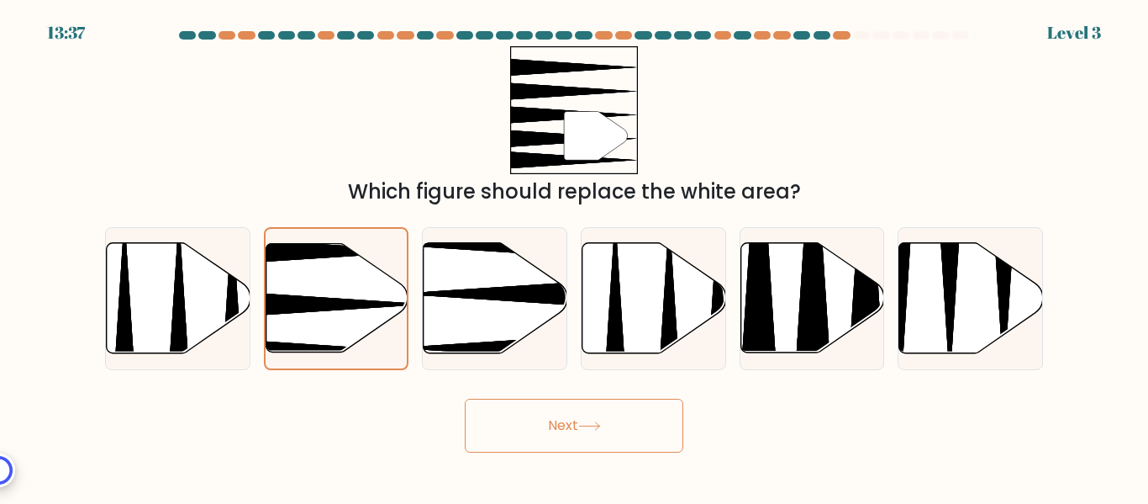
click at [546, 439] on button "Next" at bounding box center [574, 425] width 219 height 54
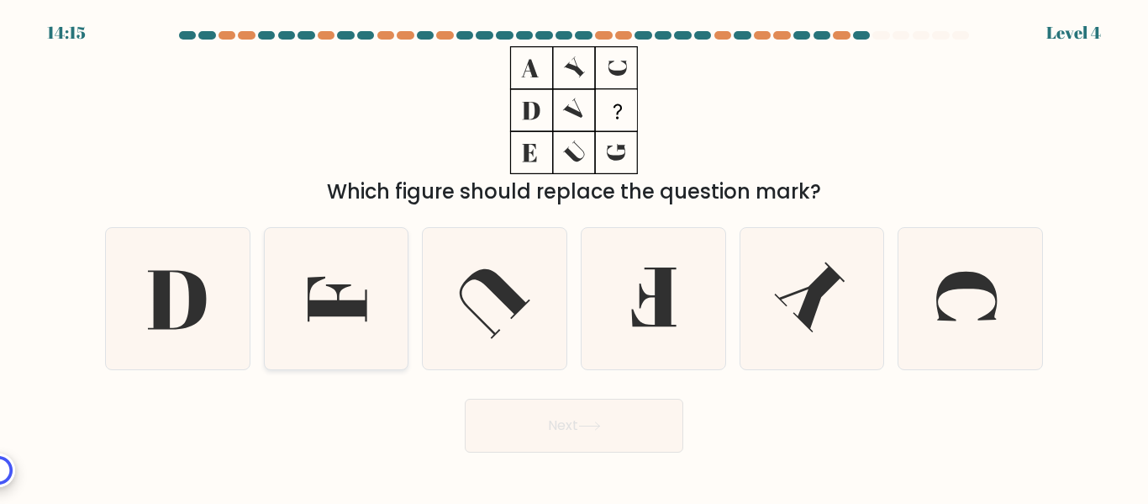
click at [346, 322] on icon at bounding box center [336, 298] width 140 height 140
click at [574, 256] on input "b." at bounding box center [574, 254] width 1 height 4
radio input "true"
click at [601, 425] on icon at bounding box center [589, 425] width 23 height 9
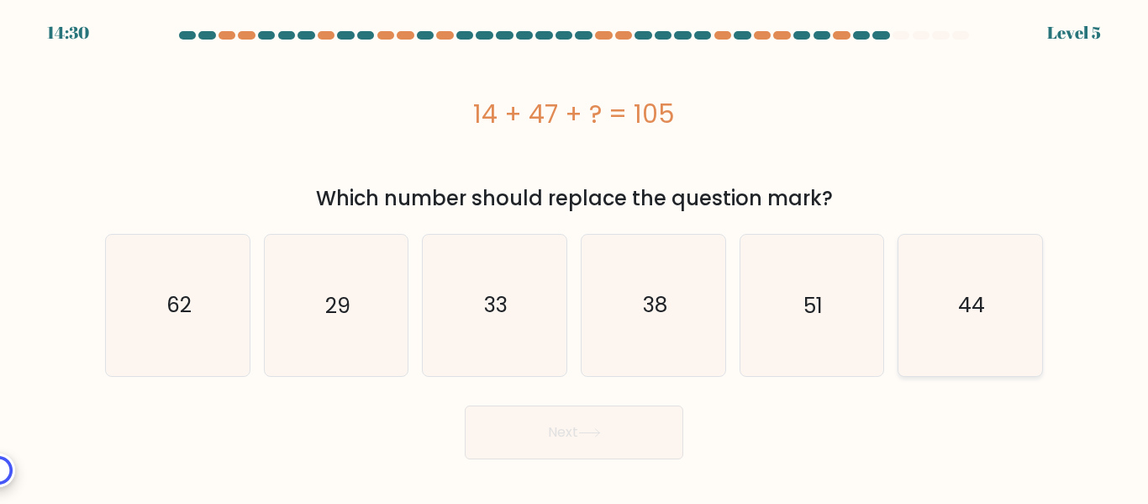
click at [976, 303] on text "44" at bounding box center [971, 304] width 27 height 29
click at [575, 256] on input "f. 44" at bounding box center [574, 254] width 1 height 4
radio input "true"
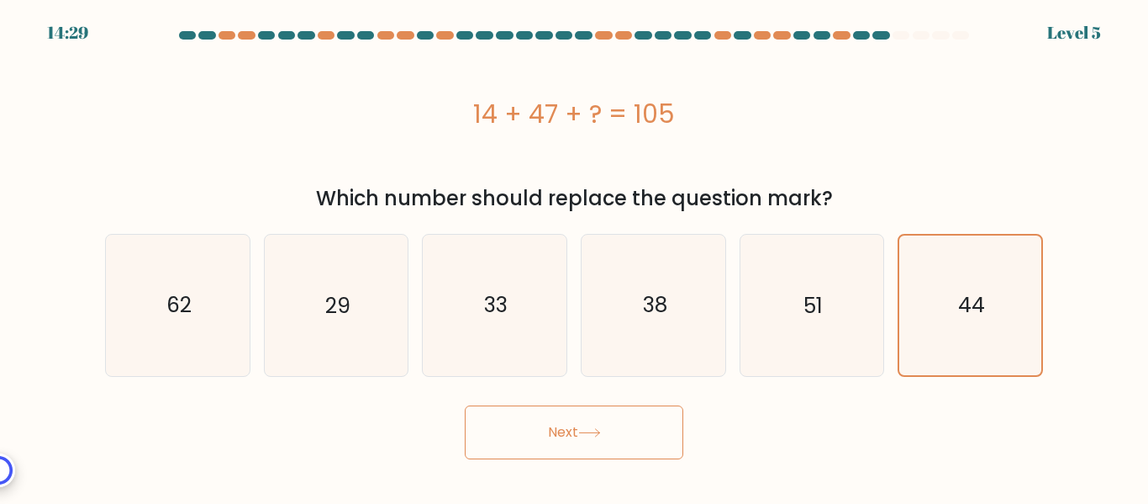
click at [552, 438] on button "Next" at bounding box center [574, 432] width 219 height 54
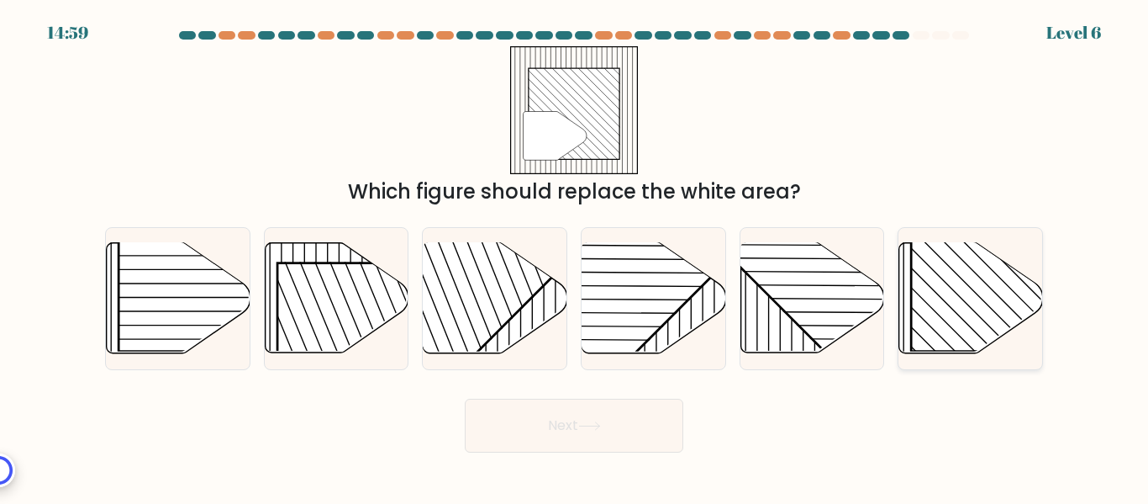
click at [974, 311] on line at bounding box center [955, 292] width 245 height 245
click at [575, 256] on input "f." at bounding box center [574, 254] width 1 height 4
radio input "true"
click at [621, 432] on button "Next" at bounding box center [574, 425] width 219 height 54
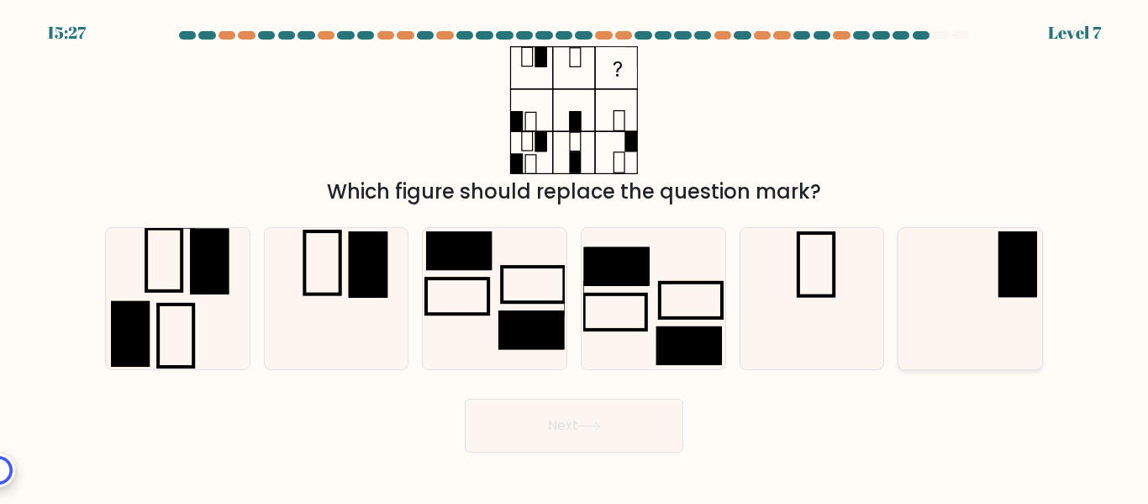
click at [1032, 276] on rect at bounding box center [1018, 264] width 39 height 66
click at [575, 256] on input "f." at bounding box center [574, 254] width 1 height 4
radio input "true"
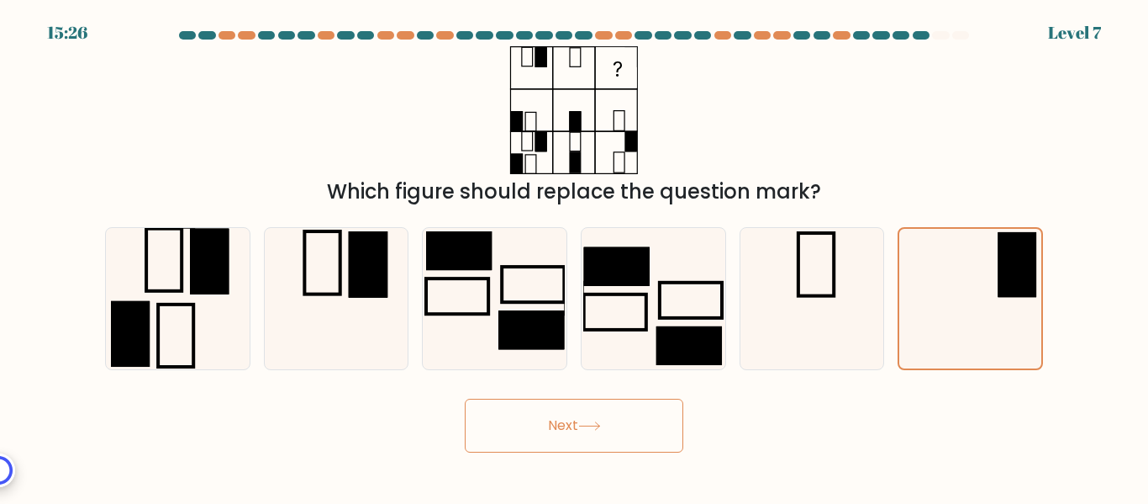
click at [584, 445] on button "Next" at bounding box center [574, 425] width 219 height 54
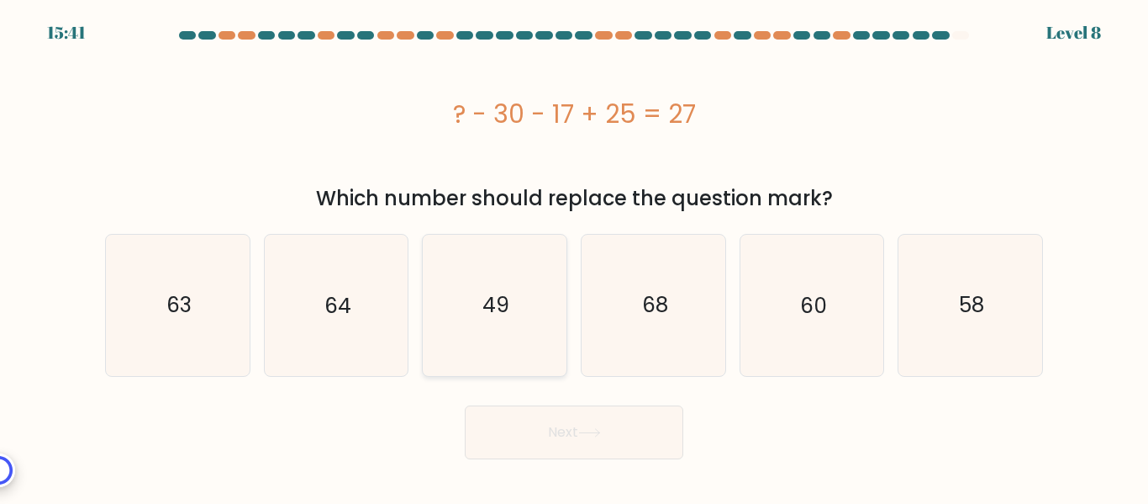
click at [479, 335] on icon "49" at bounding box center [495, 305] width 140 height 140
click at [574, 256] on input "c. 49" at bounding box center [574, 254] width 1 height 4
radio input "true"
click at [554, 429] on button "Next" at bounding box center [574, 432] width 219 height 54
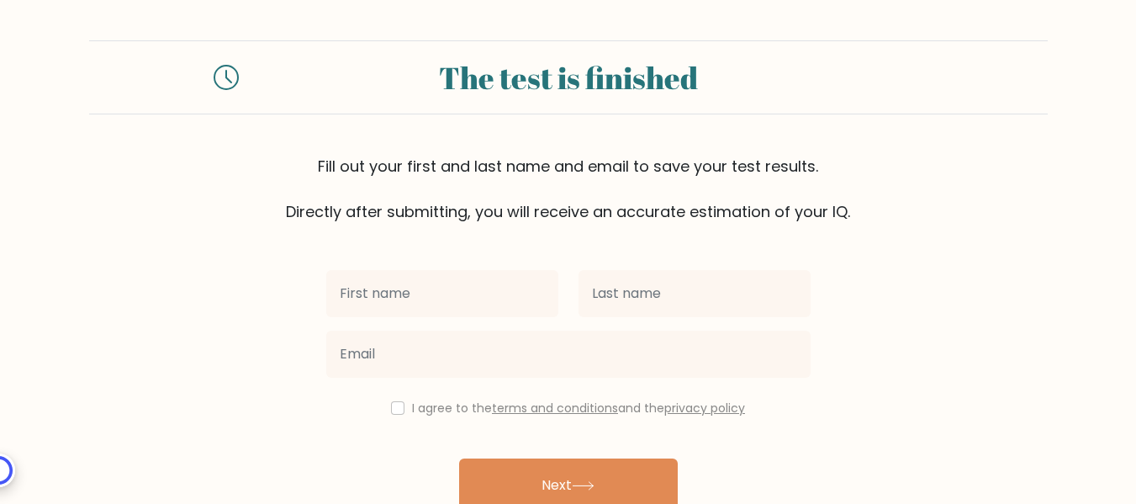
click at [440, 298] on input "text" at bounding box center [442, 293] width 232 height 47
type input "[PERSON_NAME]"
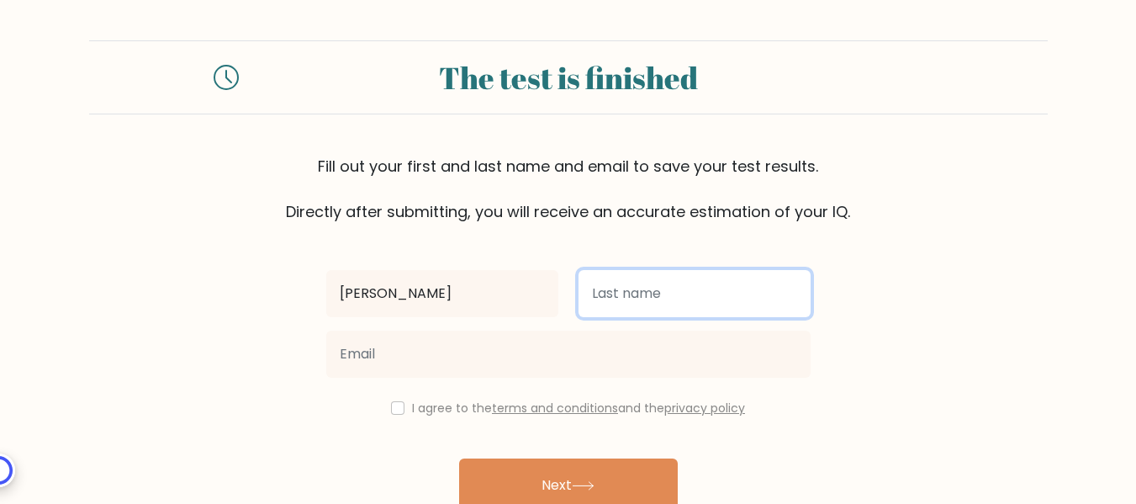
click at [683, 303] on input "text" at bounding box center [694, 293] width 232 height 47
type input "Azuelo"
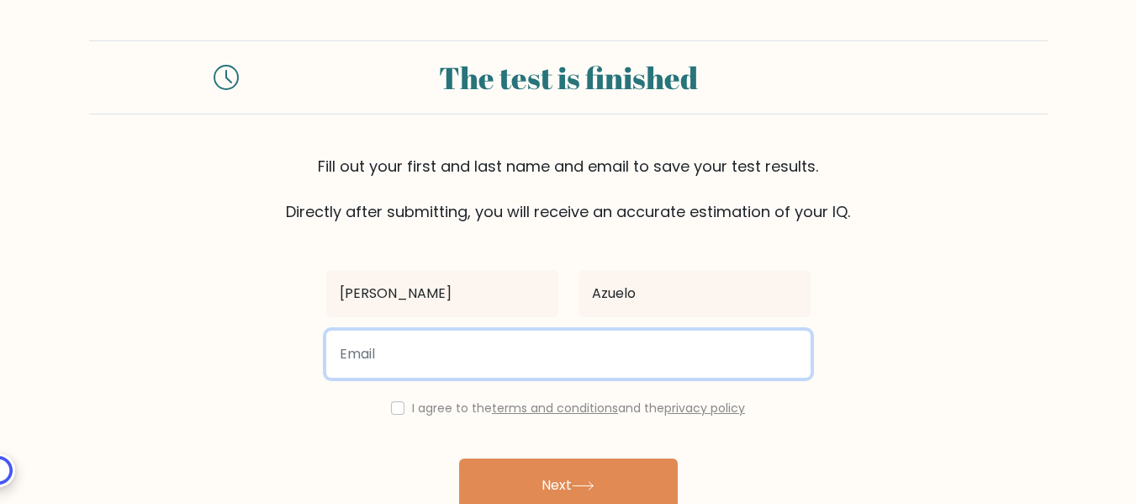
click at [440, 375] on input "email" at bounding box center [568, 353] width 484 height 47
type input "evieazuelo11@gmail.com"
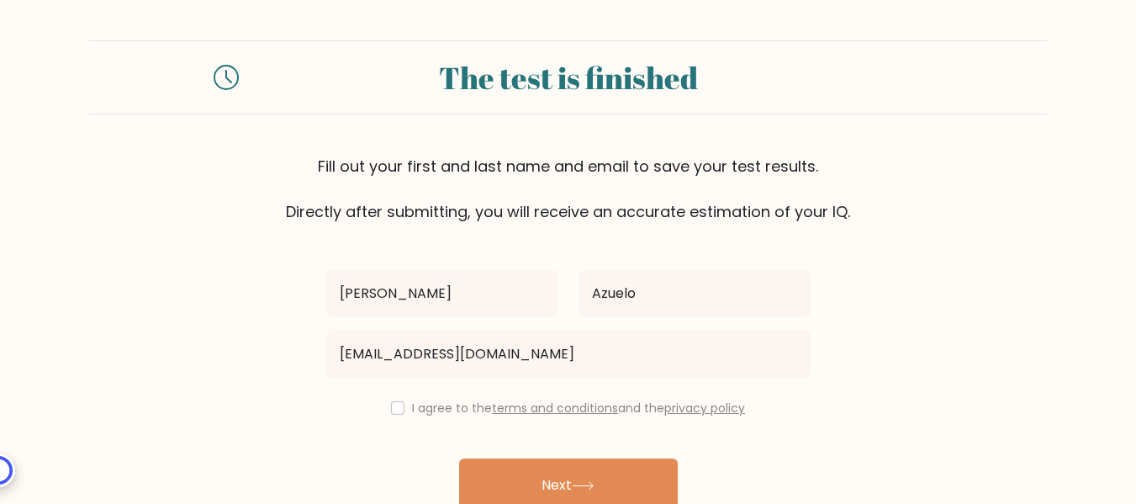
click at [386, 406] on div "I agree to the terms and conditions and the privacy policy" at bounding box center [568, 408] width 504 height 20
click at [392, 411] on input "checkbox" at bounding box center [397, 407] width 13 height 13
checkbox input "true"
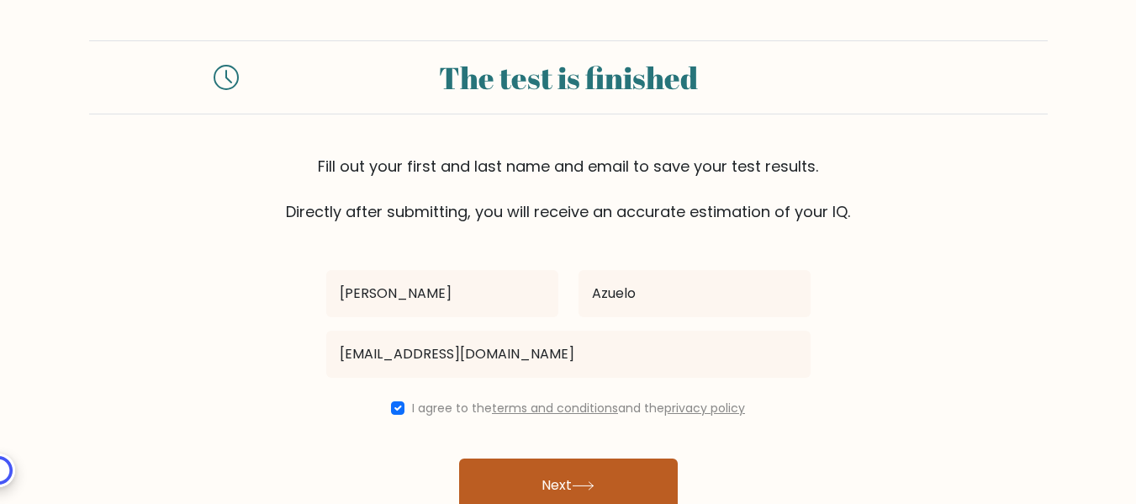
click at [548, 471] on button "Next" at bounding box center [568, 485] width 219 height 54
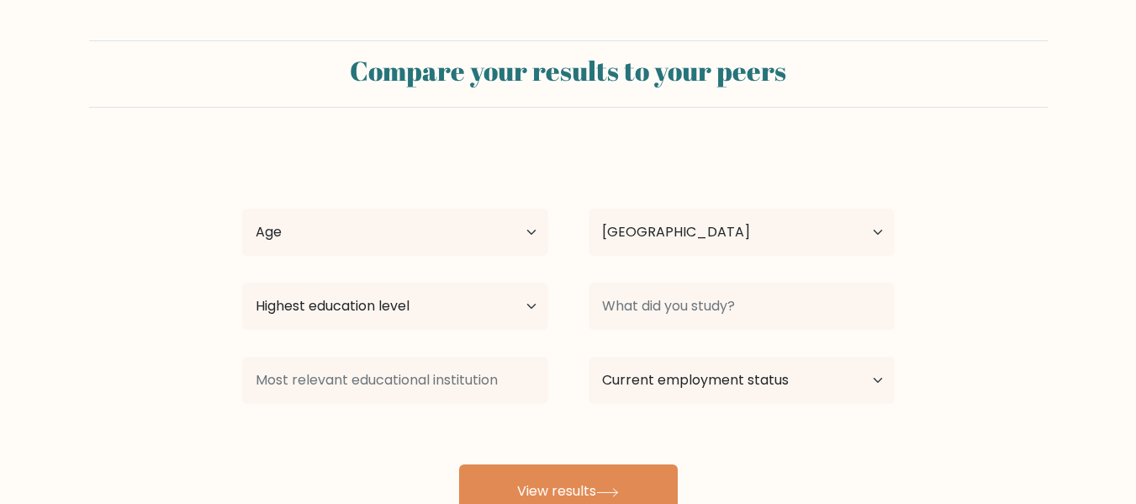
select select "PH"
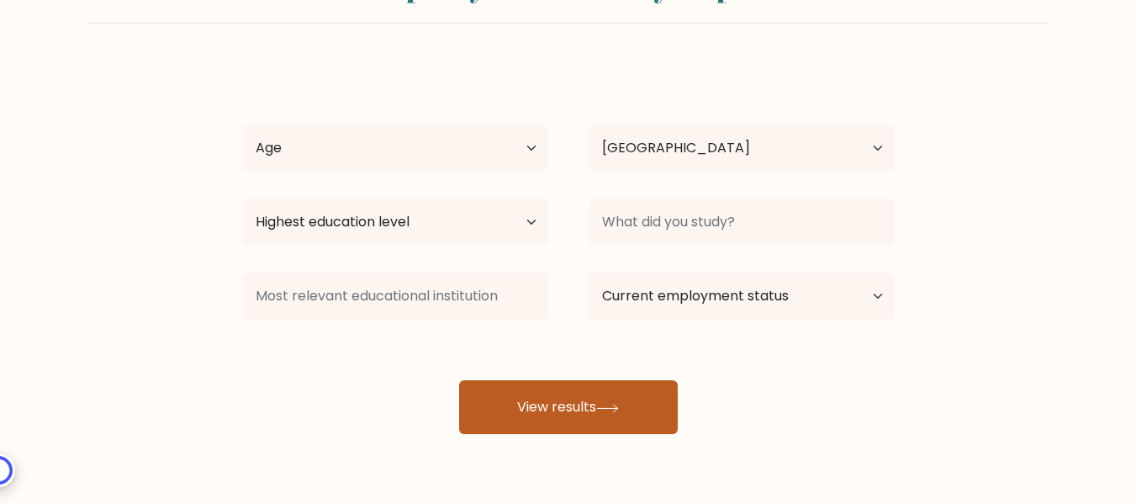
click at [568, 406] on button "View results" at bounding box center [568, 407] width 219 height 54
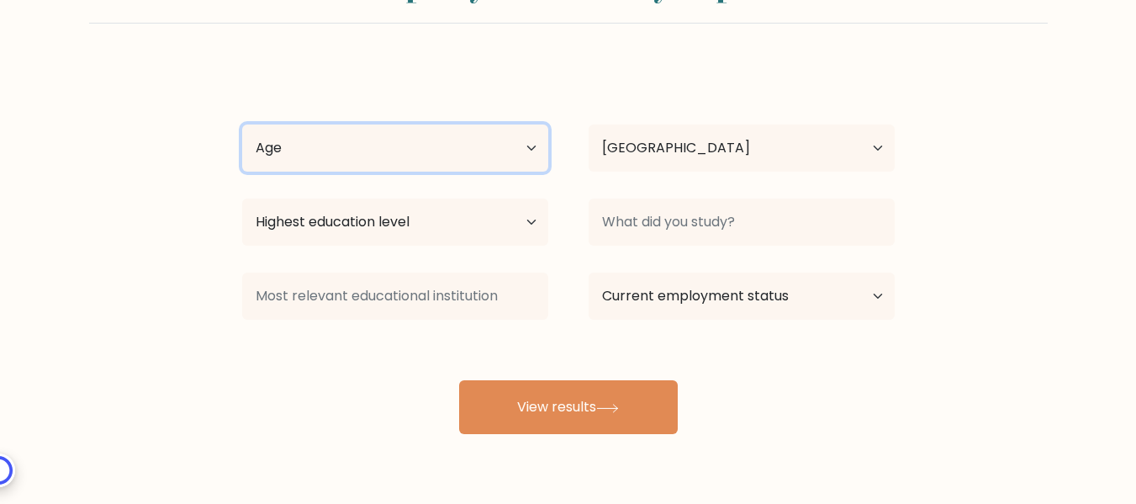
click at [365, 159] on select "Age Under 18 years old 18-24 years old 25-34 years old 35-44 years old 45-54 ye…" at bounding box center [395, 147] width 306 height 47
select select "35_44"
click at [242, 124] on select "Age Under 18 years old 18-24 years old 25-34 years old 35-44 years old 45-54 ye…" at bounding box center [395, 147] width 306 height 47
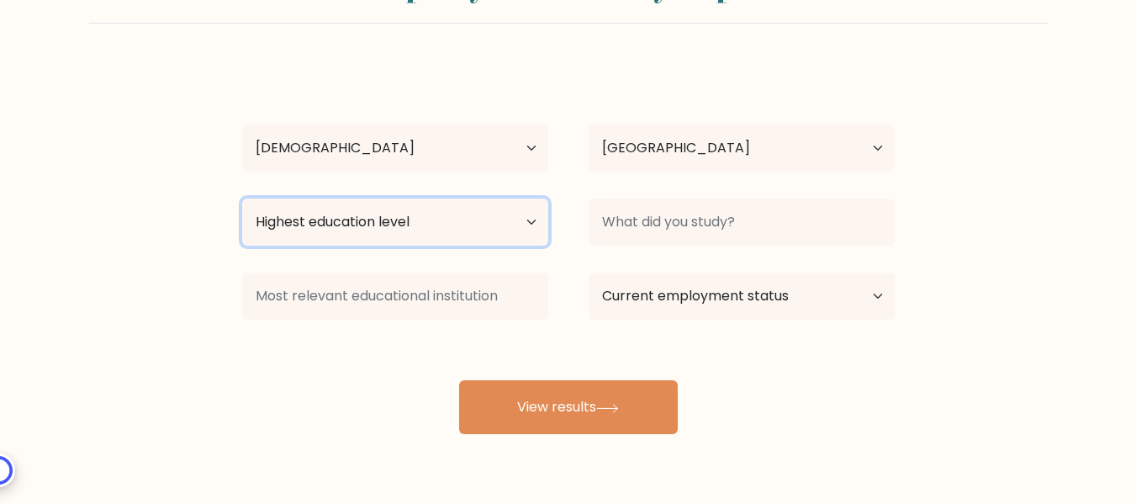
click at [403, 220] on select "Highest education level No schooling Primary Lower Secondary Upper Secondary Oc…" at bounding box center [395, 221] width 306 height 47
select select "bachelors_degree"
click at [242, 198] on select "Highest education level No schooling Primary Lower Secondary Upper Secondary Oc…" at bounding box center [395, 221] width 306 height 47
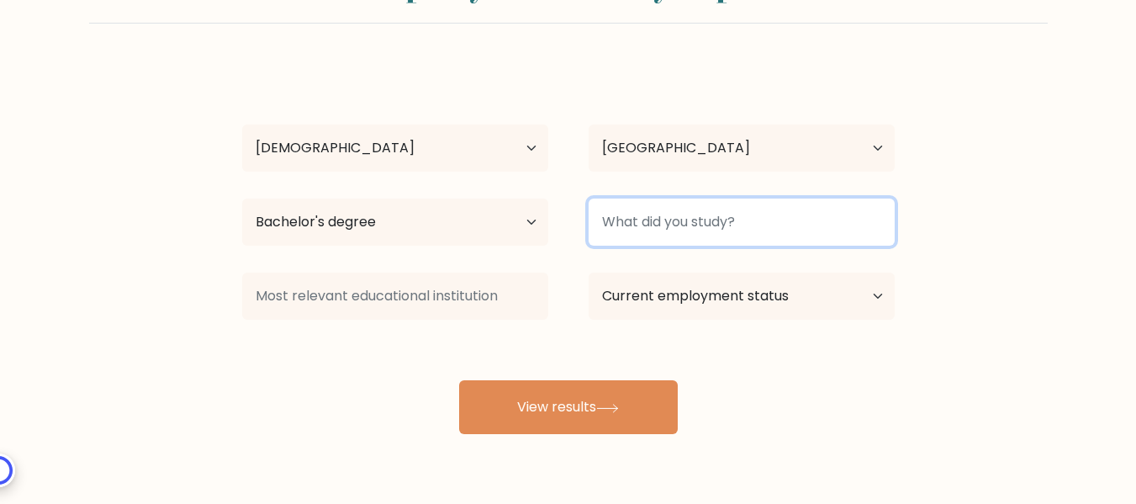
click at [650, 229] on input at bounding box center [741, 221] width 306 height 47
click at [649, 229] on input at bounding box center [741, 221] width 306 height 47
type input "o"
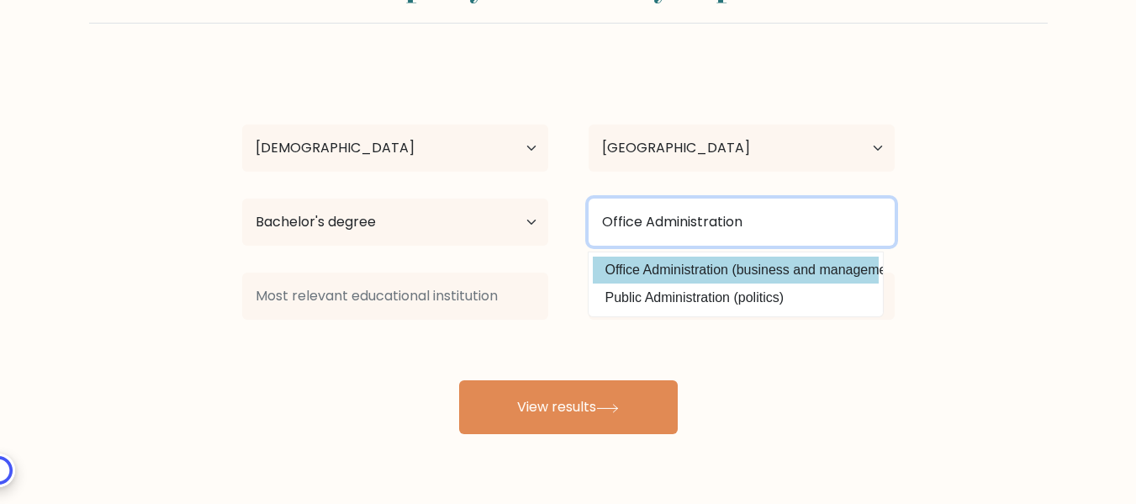
type input "Office Administration"
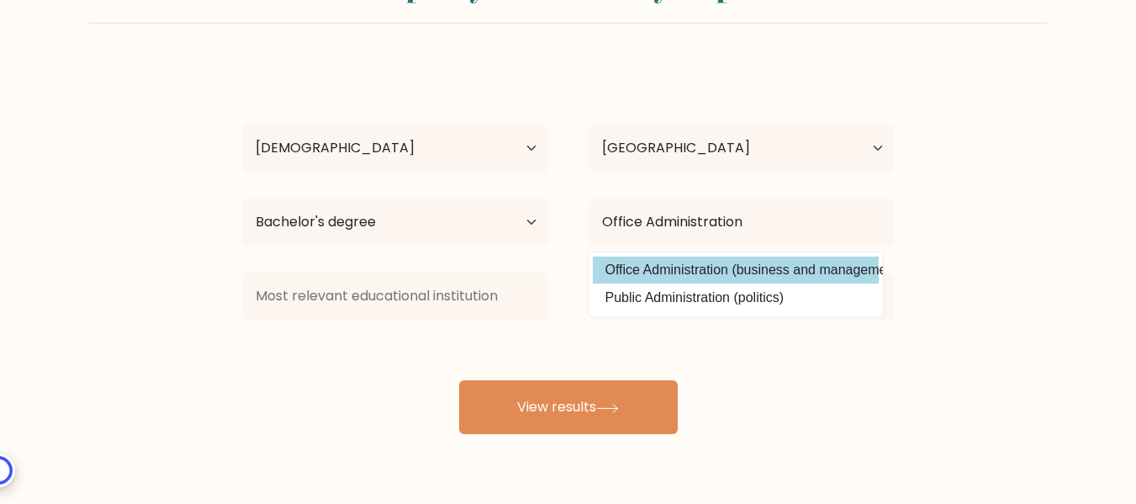
click at [647, 273] on option "Office Administration (business and management)" at bounding box center [736, 269] width 286 height 27
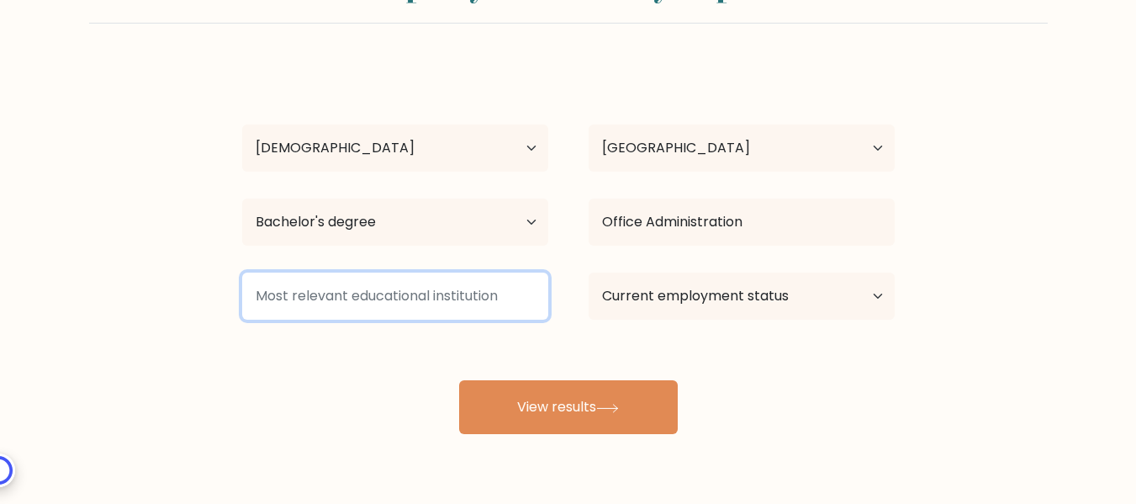
click at [356, 296] on input at bounding box center [395, 295] width 306 height 47
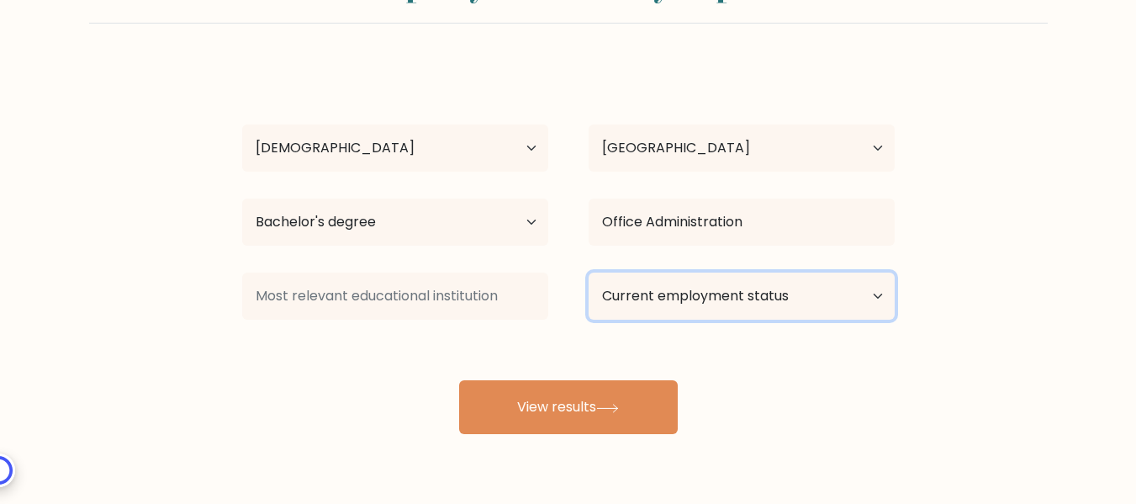
click at [699, 296] on select "Current employment status Employed Student Retired Other / prefer not to answer" at bounding box center [741, 295] width 306 height 47
select select "other"
click at [588, 272] on select "Current employment status Employed Student Retired Other / prefer not to answer" at bounding box center [741, 295] width 306 height 47
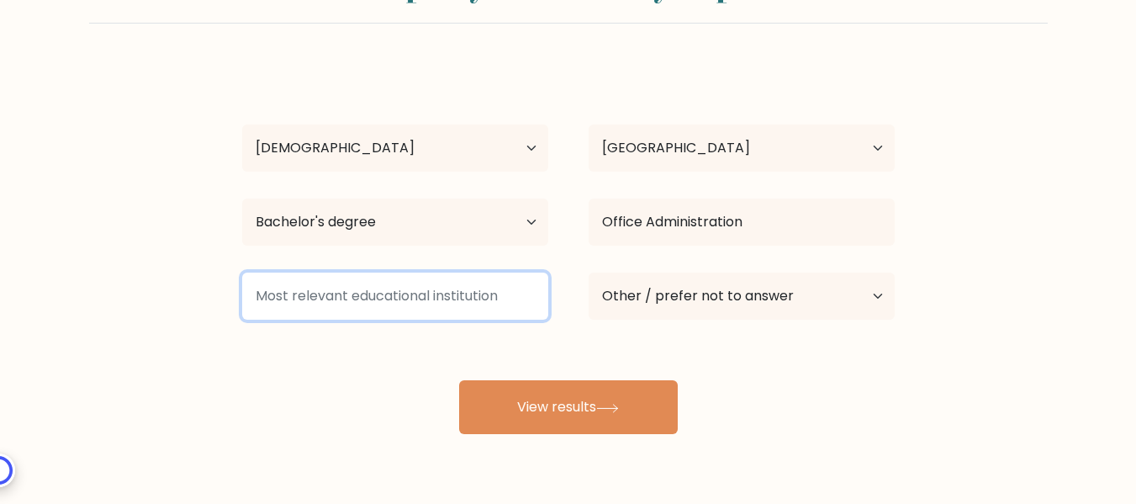
click at [410, 314] on input at bounding box center [395, 295] width 306 height 47
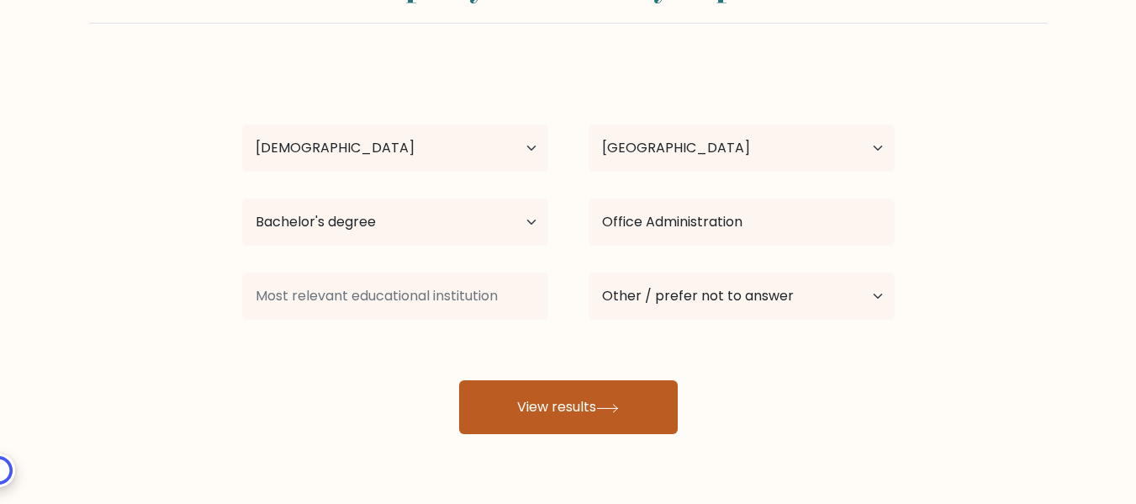
click at [564, 417] on button "View results" at bounding box center [568, 407] width 219 height 54
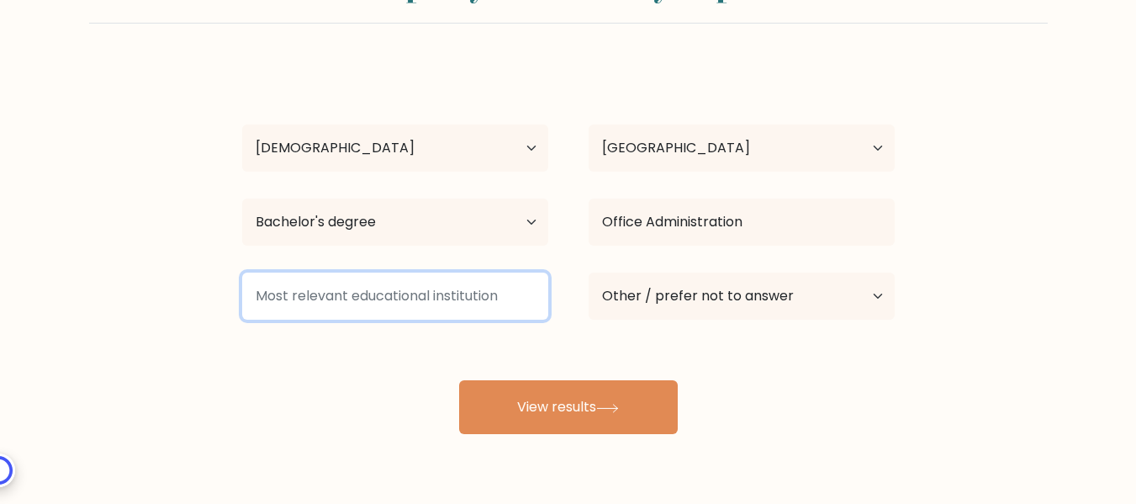
click at [412, 308] on input at bounding box center [395, 295] width 306 height 47
type input "p"
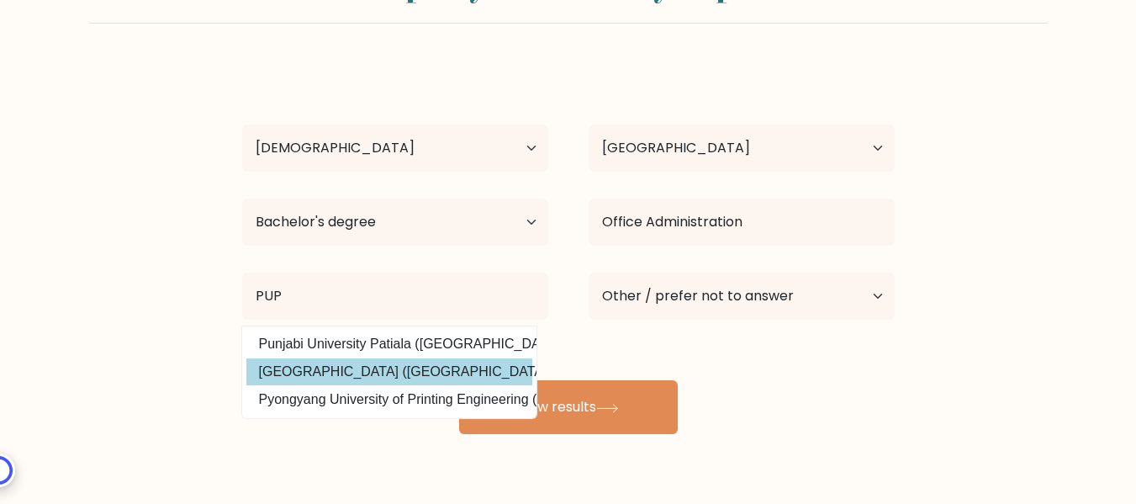
click at [372, 375] on option "Polytechnic University of the Philippines (Philippines)" at bounding box center [389, 371] width 286 height 27
type input "Polytechnic University of the Philippines"
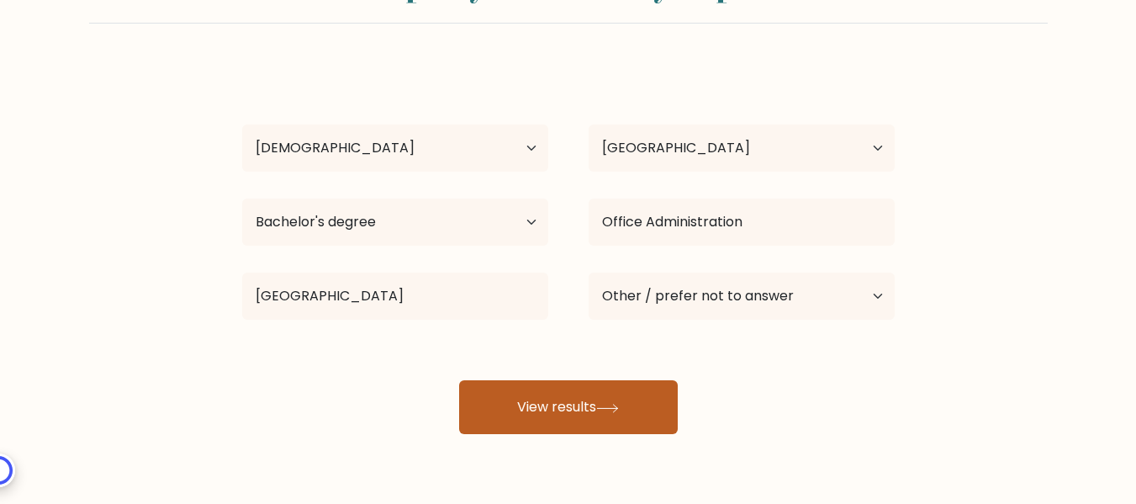
click at [576, 425] on button "View results" at bounding box center [568, 407] width 219 height 54
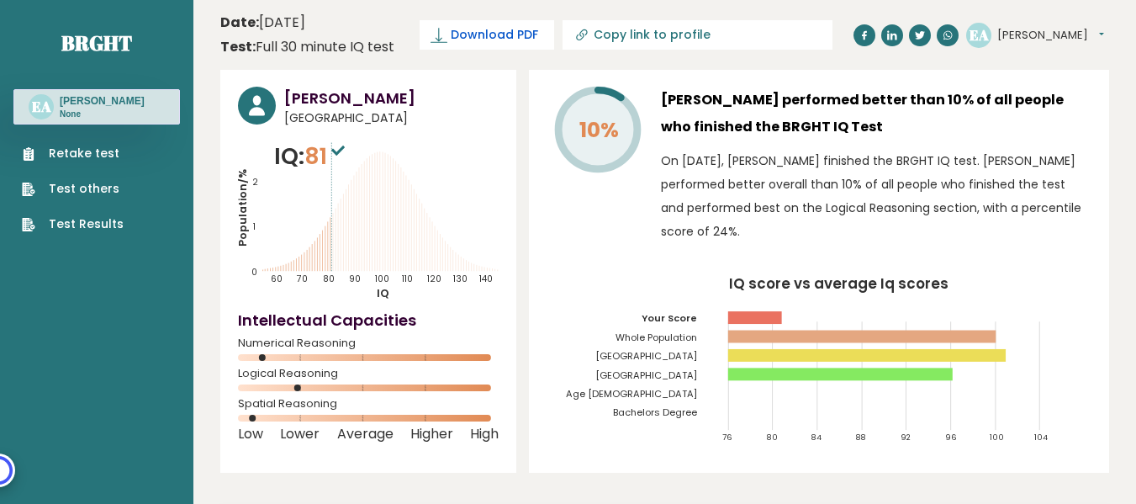
click at [456, 44] on link "Download PDF" at bounding box center [486, 34] width 134 height 29
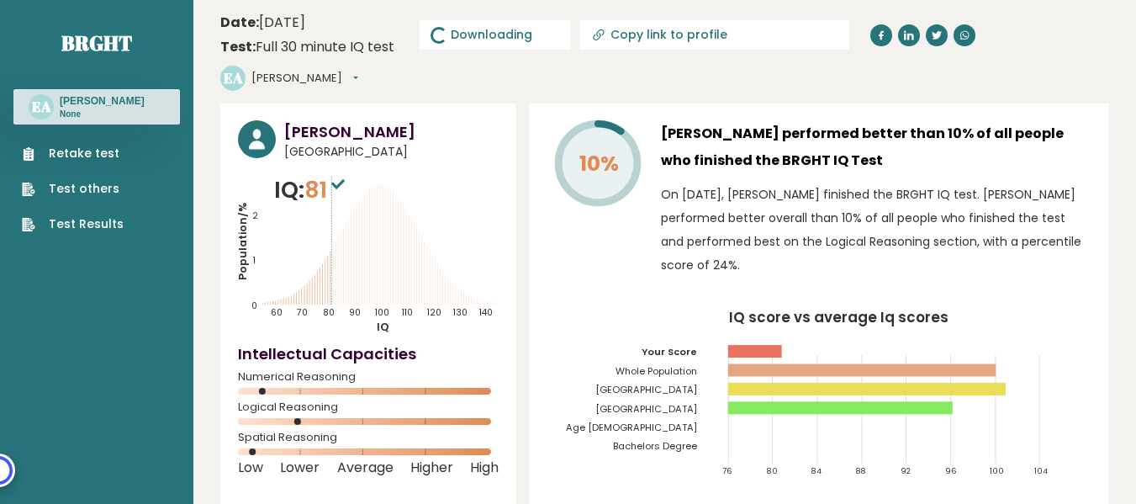
click at [483, 36] on span "Downloading... Downloading" at bounding box center [494, 34] width 151 height 29
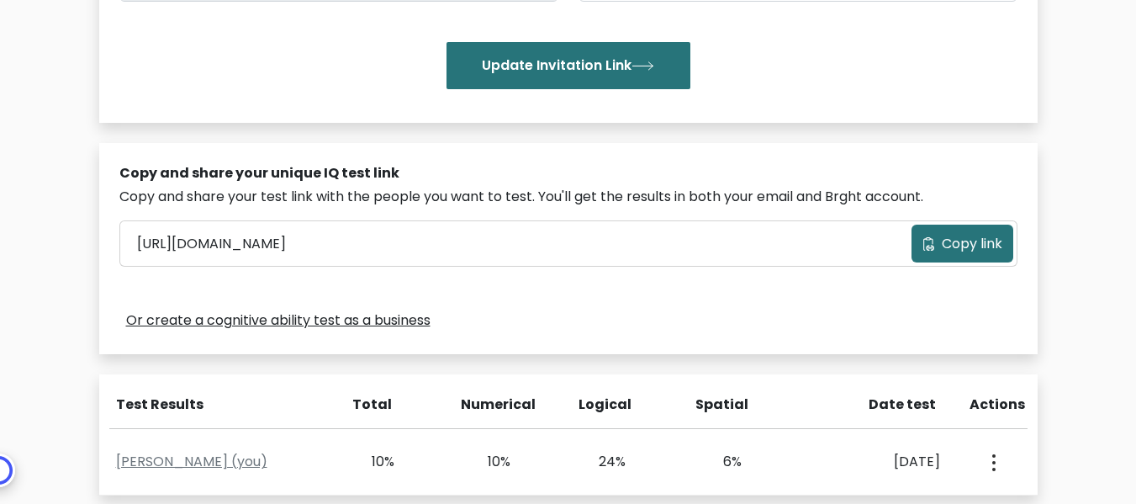
scroll to position [504, 0]
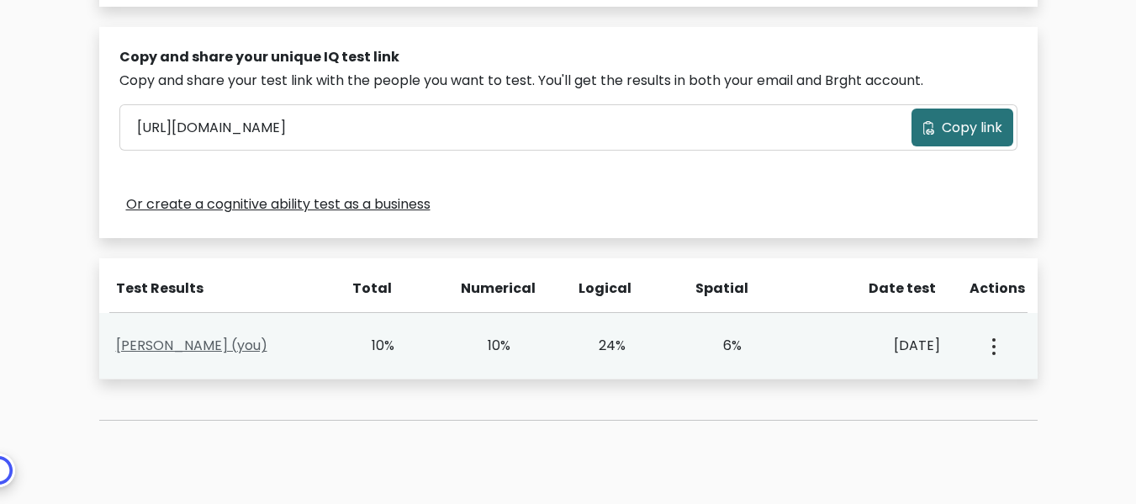
click at [193, 339] on link "[PERSON_NAME] (you)" at bounding box center [191, 344] width 151 height 19
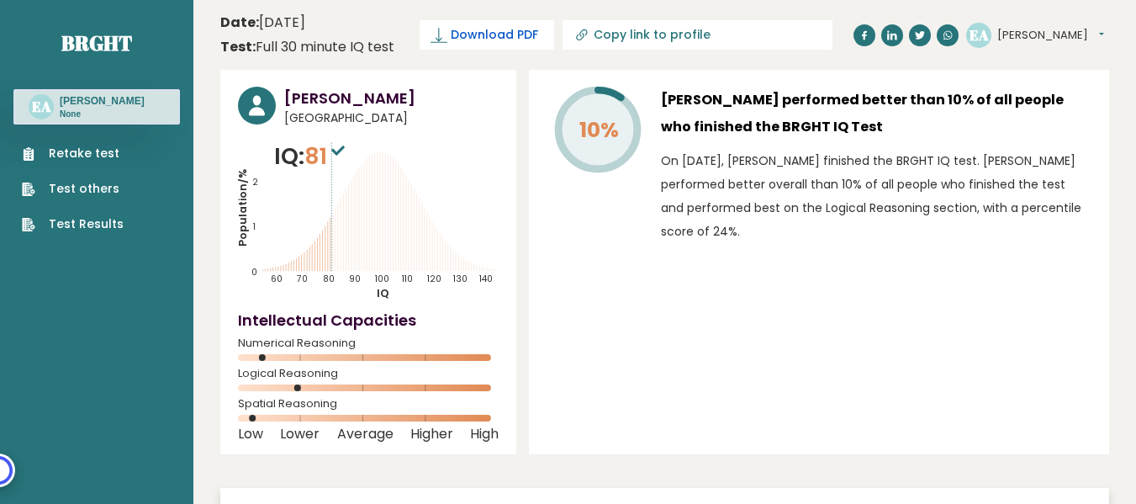
click at [446, 38] on icon at bounding box center [438, 35] width 17 height 17
